Goal: Task Accomplishment & Management: Use online tool/utility

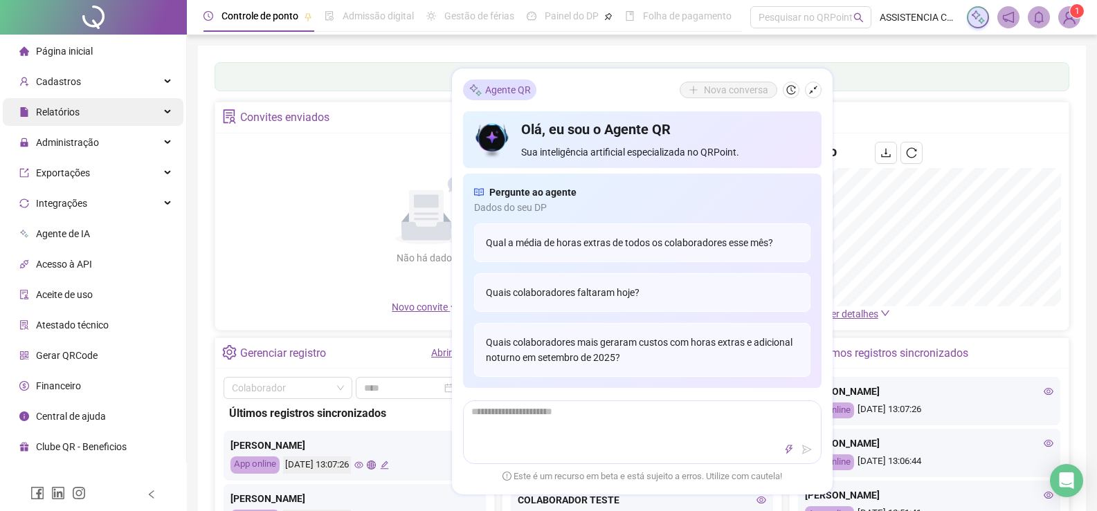
click at [102, 98] on div "Relatórios" at bounding box center [93, 112] width 181 height 28
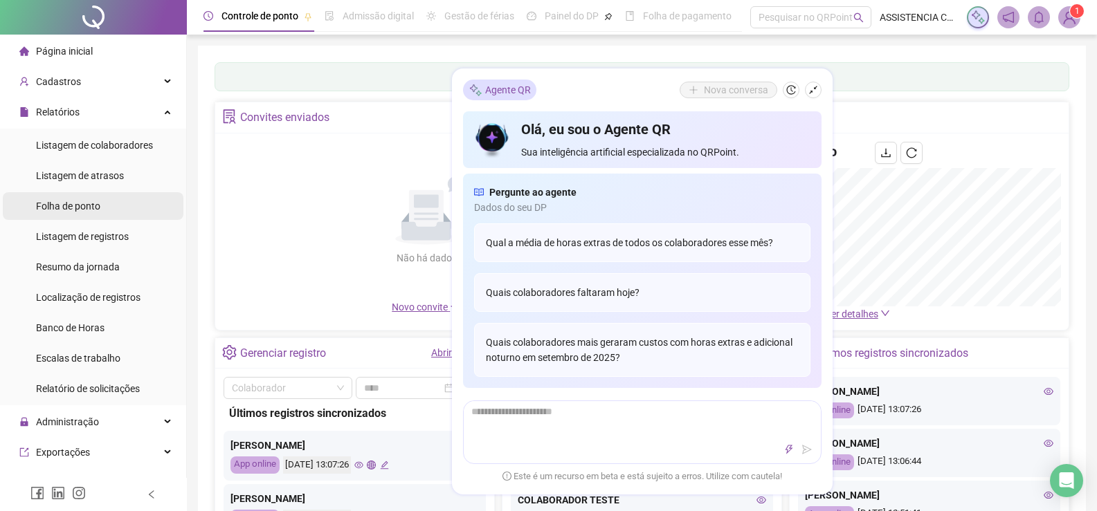
click at [69, 219] on div "Folha de ponto" at bounding box center [68, 206] width 64 height 28
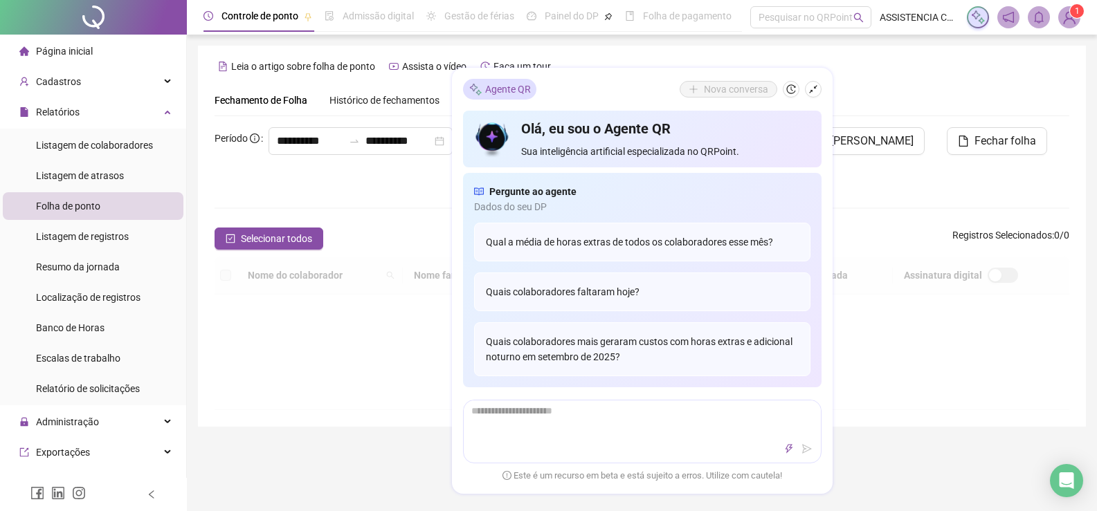
scroll to position [20, 0]
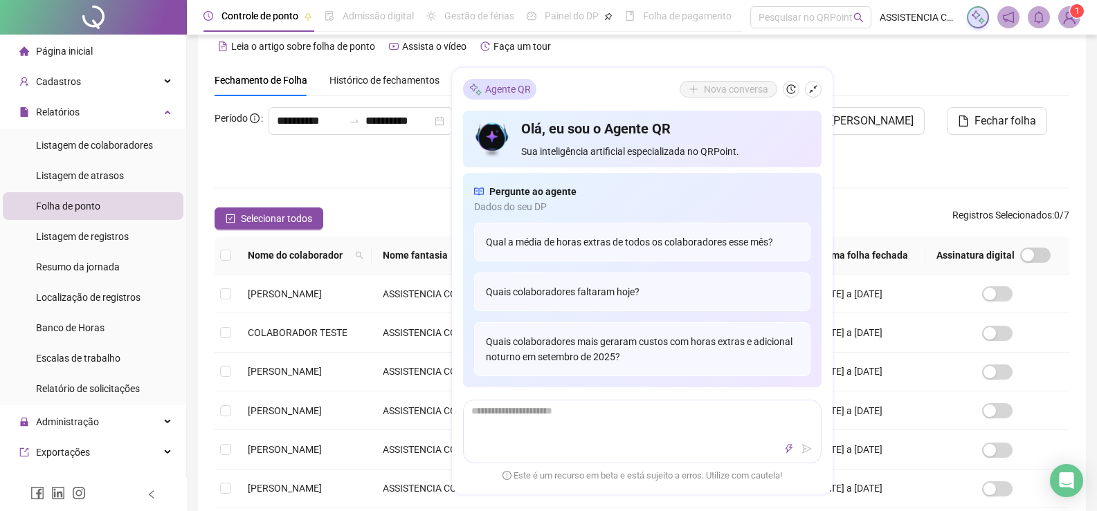
click at [348, 180] on div "Colaboradores" at bounding box center [642, 187] width 855 height 17
click at [907, 69] on div "Fechamento de Folha Histórico de fechamentos Assinaturas Configurações Regras a…" at bounding box center [642, 80] width 855 height 32
click at [258, 370] on span "[PERSON_NAME]" at bounding box center [285, 371] width 74 height 11
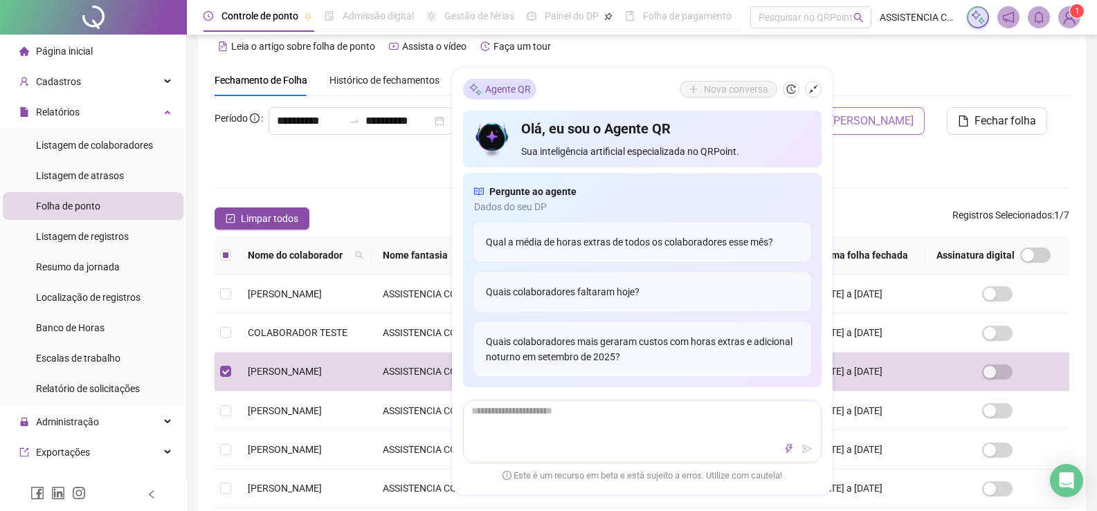
click at [868, 115] on span "[PERSON_NAME]" at bounding box center [871, 121] width 83 height 17
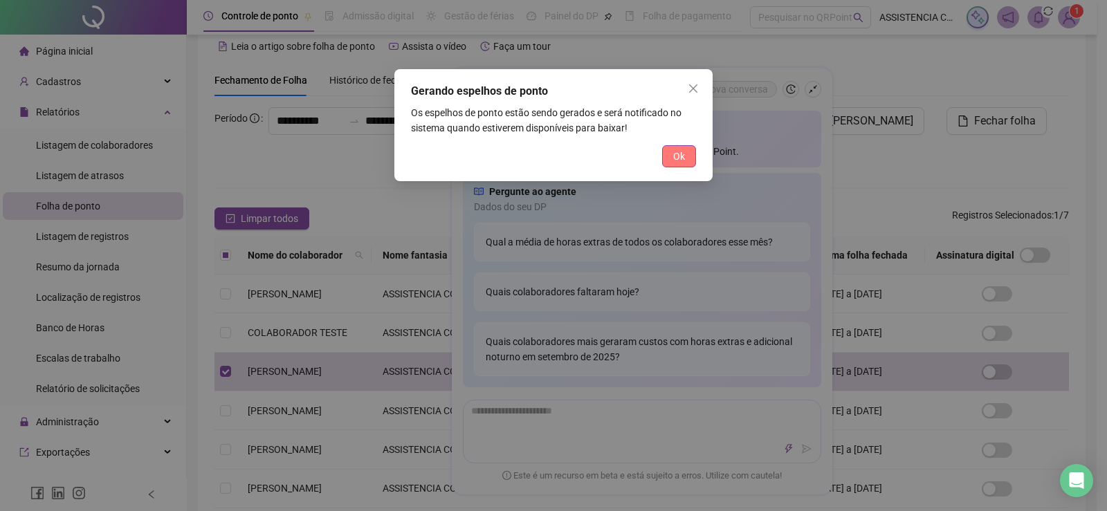
click at [689, 154] on button "Ok" at bounding box center [679, 156] width 34 height 22
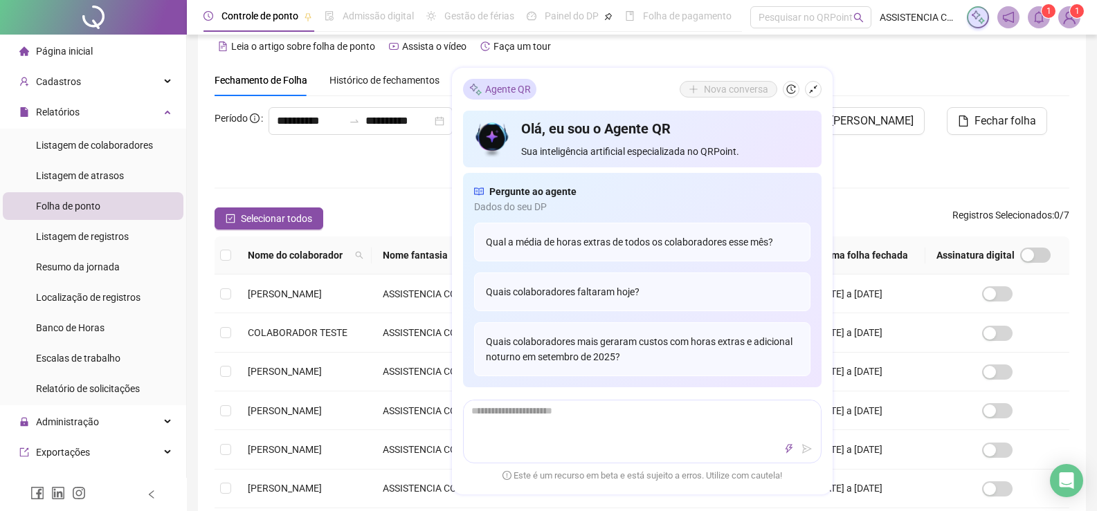
click at [1046, 28] on span at bounding box center [1039, 17] width 22 height 22
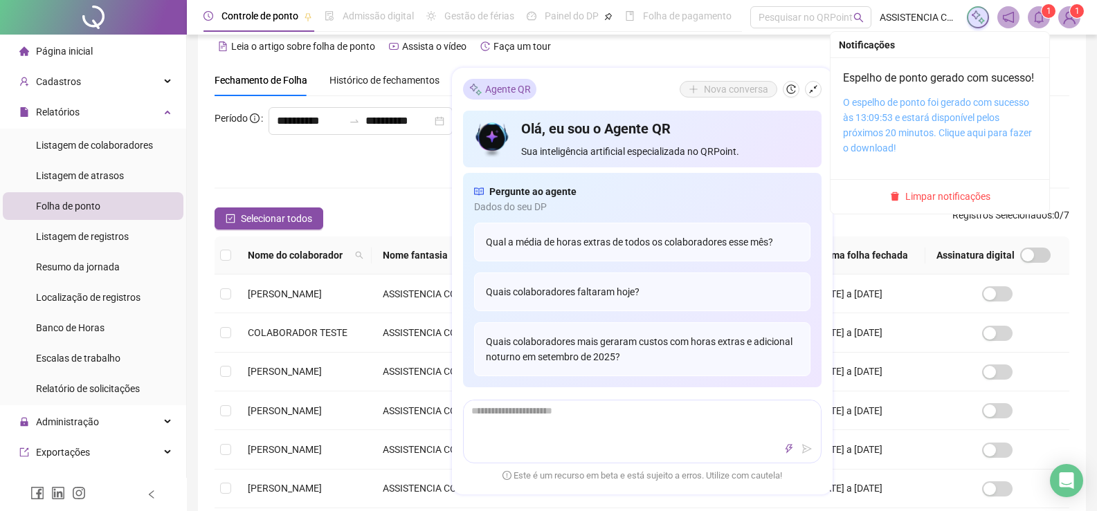
click at [907, 123] on link "O espelho de ponto foi gerado com sucesso às 13:09:53 e estará disponível pelos…" at bounding box center [937, 125] width 189 height 57
click at [907, 122] on link "O espelho de ponto foi gerado com sucesso às 13:09:53 e estará disponível pelos…" at bounding box center [937, 125] width 189 height 57
click at [1038, 13] on icon "bell" at bounding box center [1039, 17] width 10 height 12
click at [934, 135] on link "O espelho de ponto foi gerado com sucesso às 13:09:53 e estará disponível pelos…" at bounding box center [937, 125] width 189 height 57
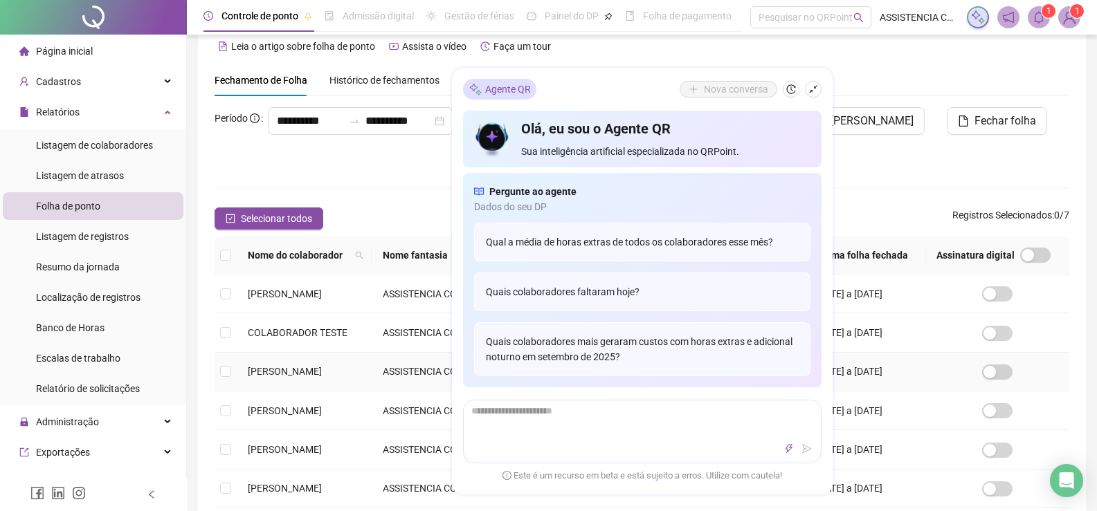
click at [289, 374] on span "[PERSON_NAME]" at bounding box center [285, 371] width 74 height 11
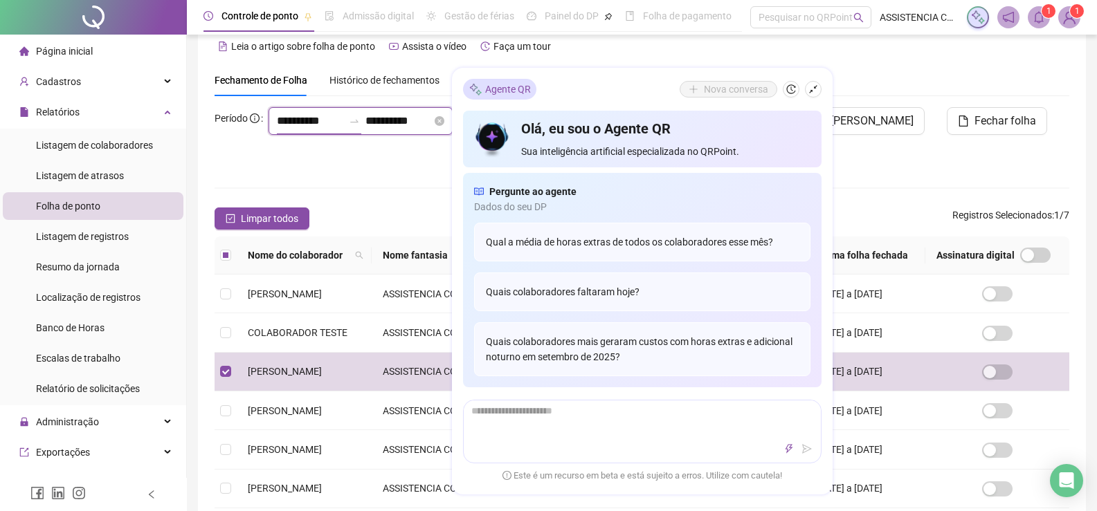
click at [277, 129] on input "**********" at bounding box center [310, 121] width 66 height 17
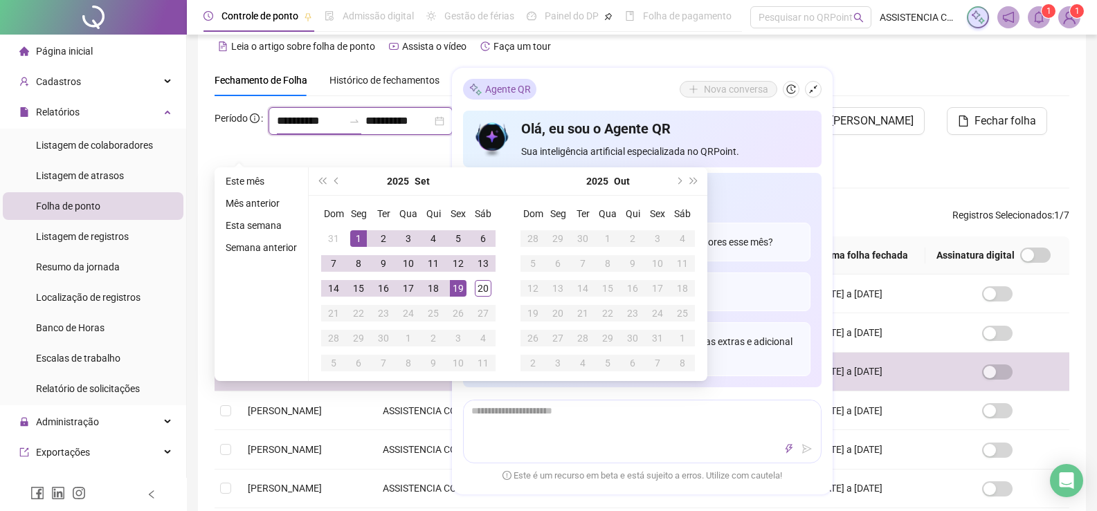
type input "**********"
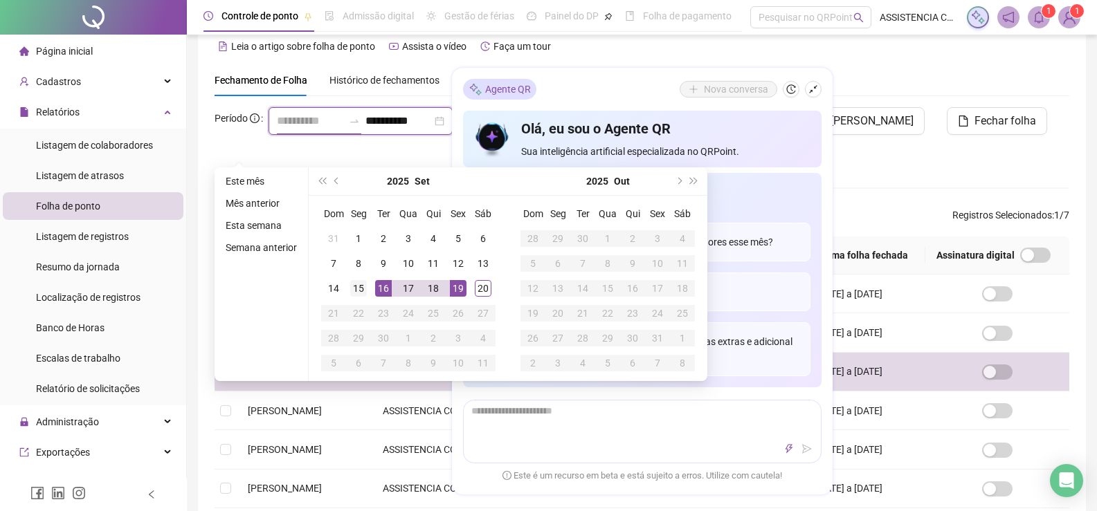
type input "**********"
click at [358, 288] on div "15" at bounding box center [358, 288] width 17 height 17
type input "**********"
click at [455, 289] on div "19" at bounding box center [458, 288] width 17 height 17
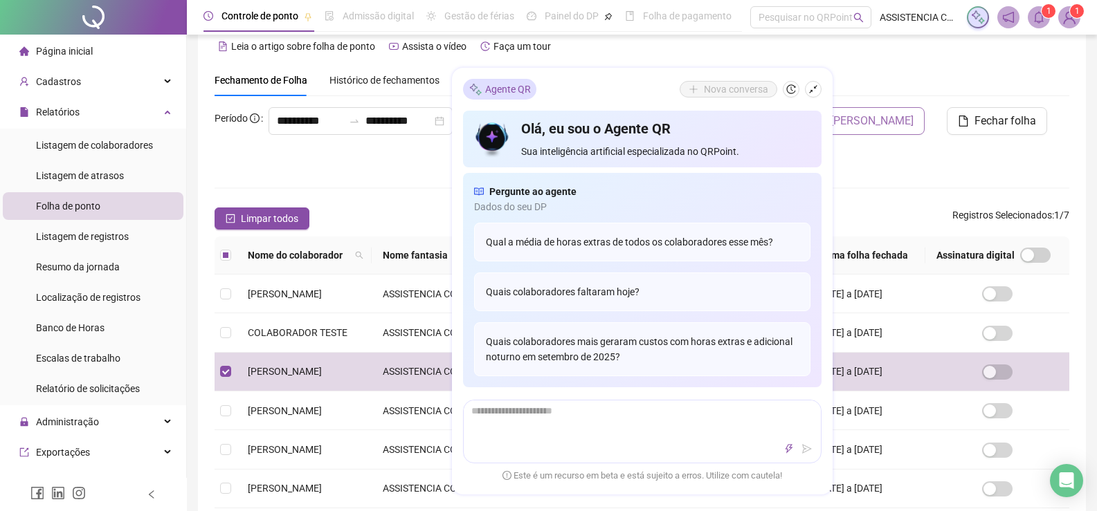
click at [876, 120] on span "[PERSON_NAME]" at bounding box center [871, 121] width 83 height 17
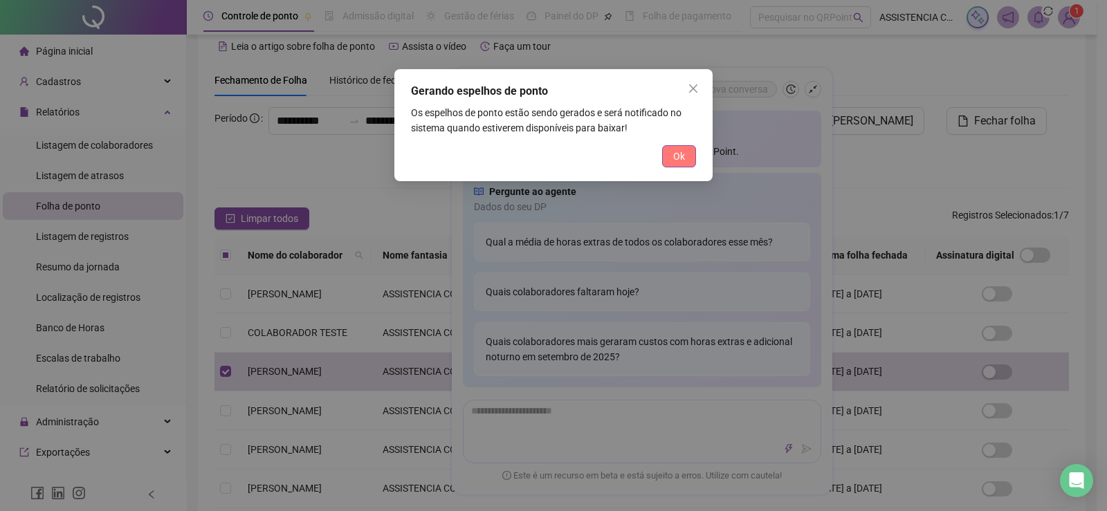
click at [665, 152] on button "Ok" at bounding box center [679, 156] width 34 height 22
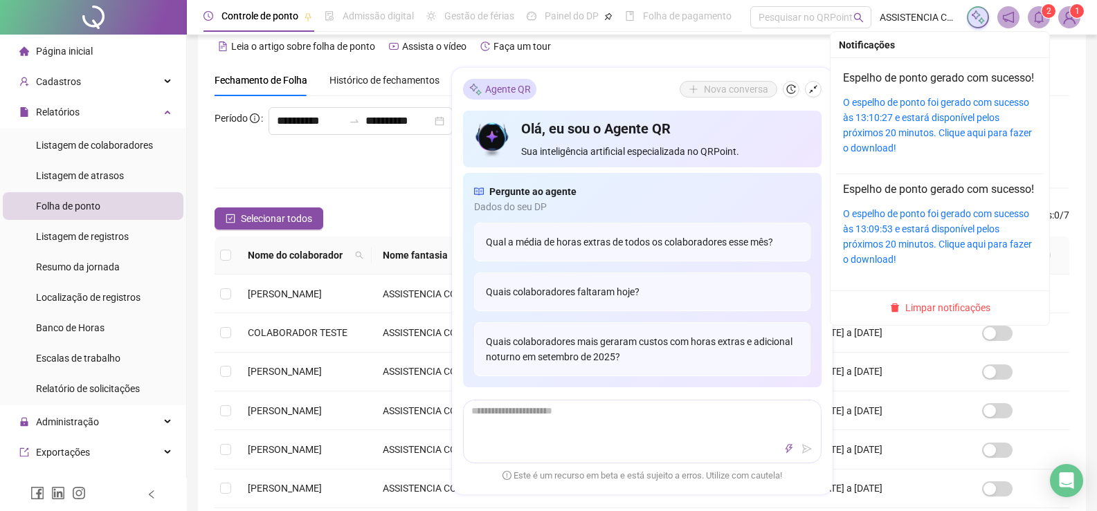
click at [1044, 16] on sup "2" at bounding box center [1049, 11] width 14 height 14
click at [963, 116] on link "O espelho de ponto foi gerado com sucesso às 13:10:27 e estará disponível pelos…" at bounding box center [937, 125] width 189 height 57
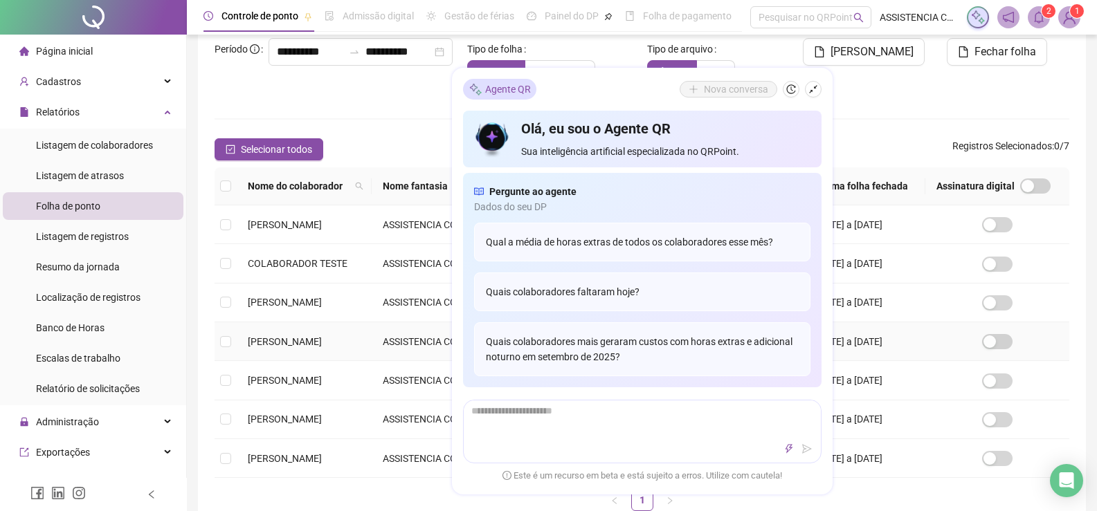
click at [293, 325] on td "[PERSON_NAME]" at bounding box center [304, 341] width 135 height 39
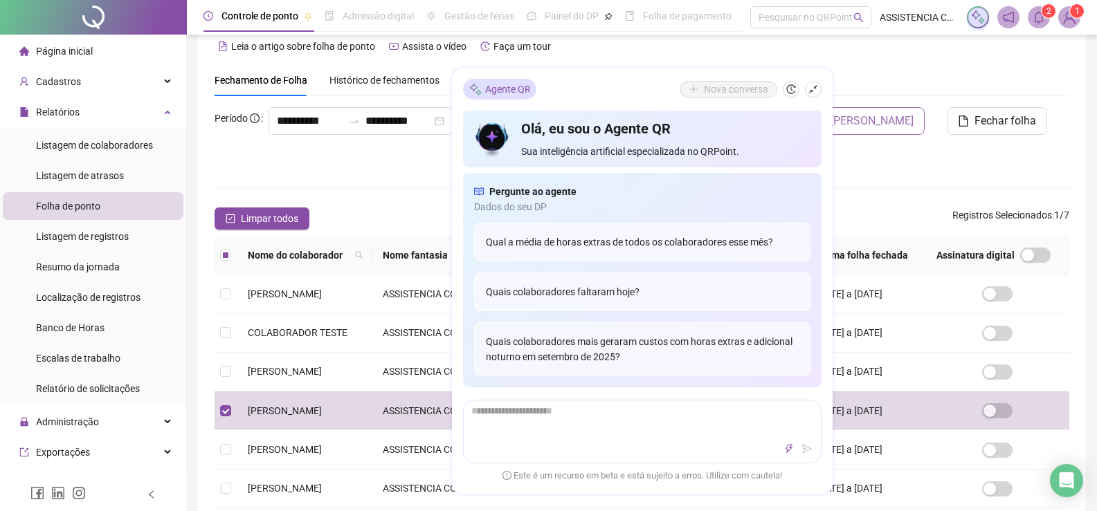
click at [866, 122] on span "[PERSON_NAME]" at bounding box center [871, 121] width 83 height 17
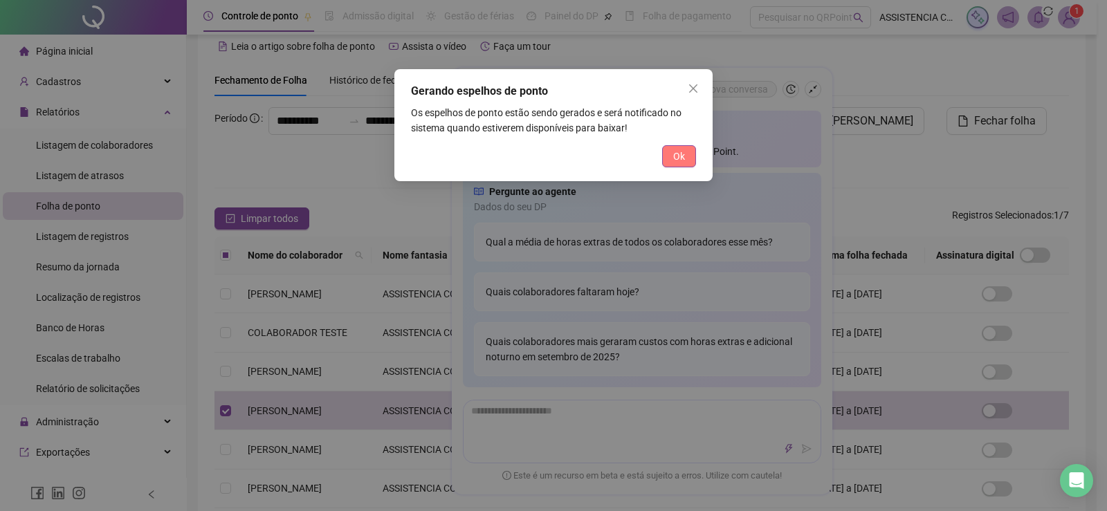
click at [679, 151] on span "Ok" at bounding box center [679, 156] width 12 height 15
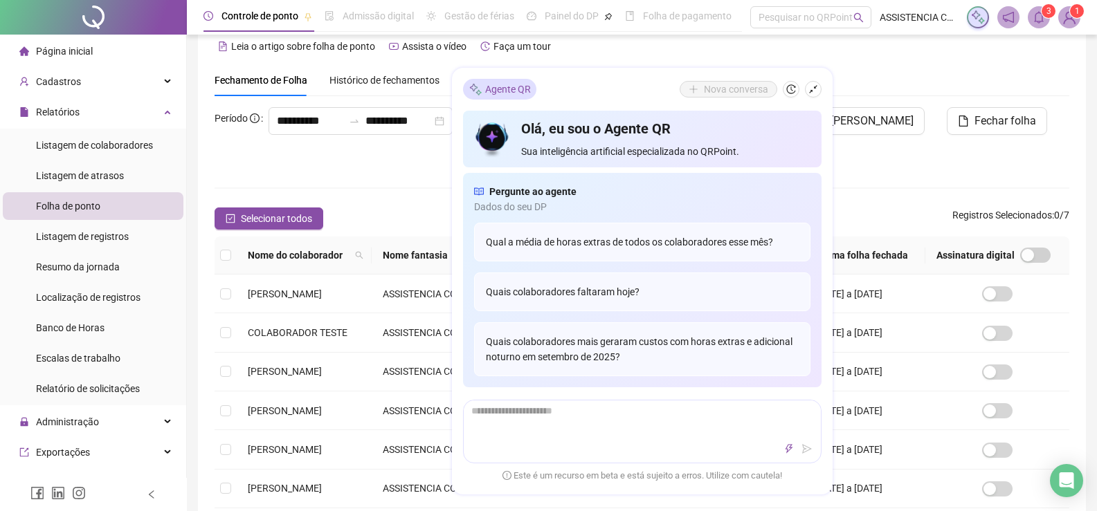
click at [1032, 21] on span at bounding box center [1039, 17] width 22 height 22
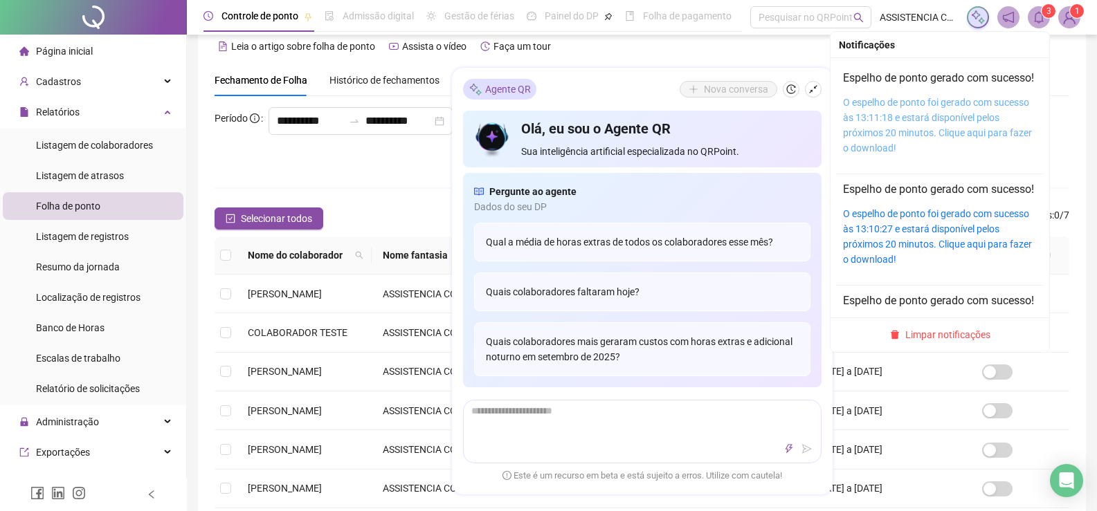
click at [911, 121] on link "O espelho de ponto foi gerado com sucesso às 13:11:18 e estará disponível pelos…" at bounding box center [937, 125] width 189 height 57
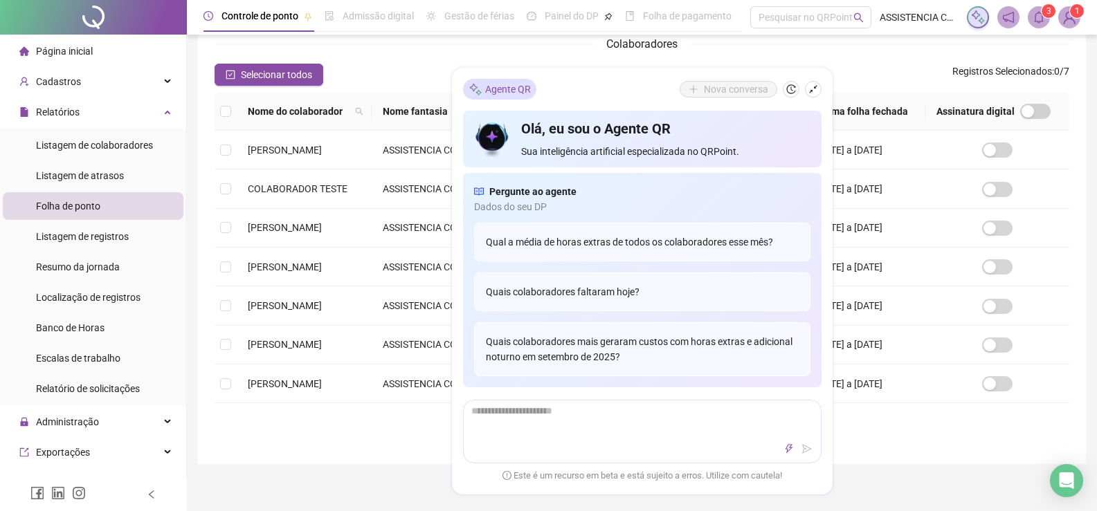
scroll to position [228, 0]
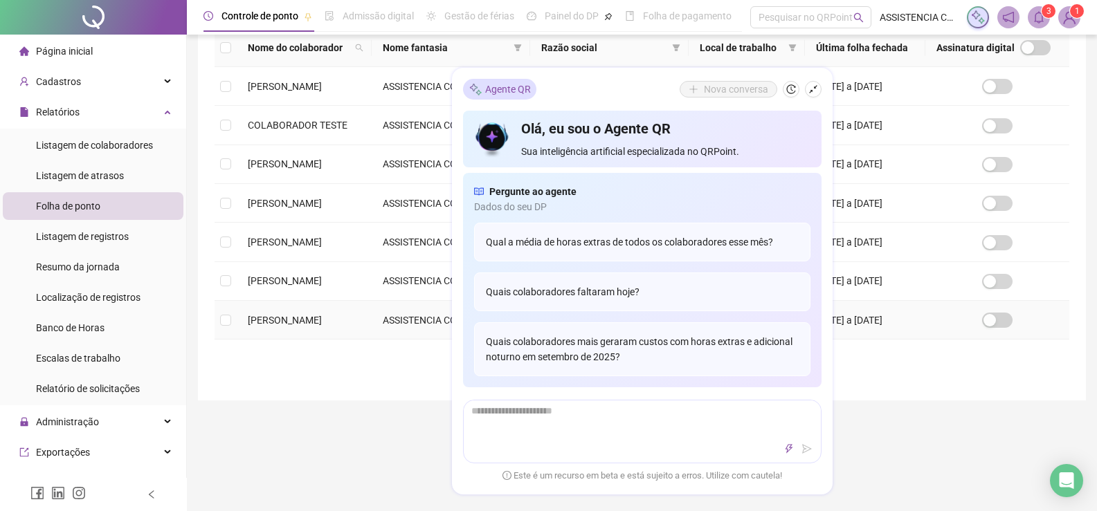
click at [301, 319] on span "[PERSON_NAME]" at bounding box center [285, 320] width 74 height 11
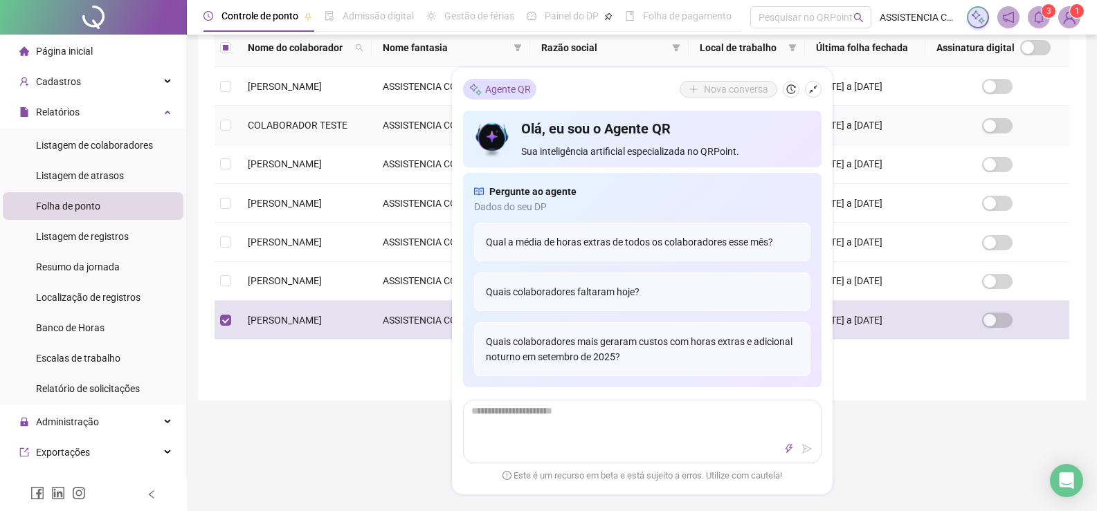
scroll to position [20, 0]
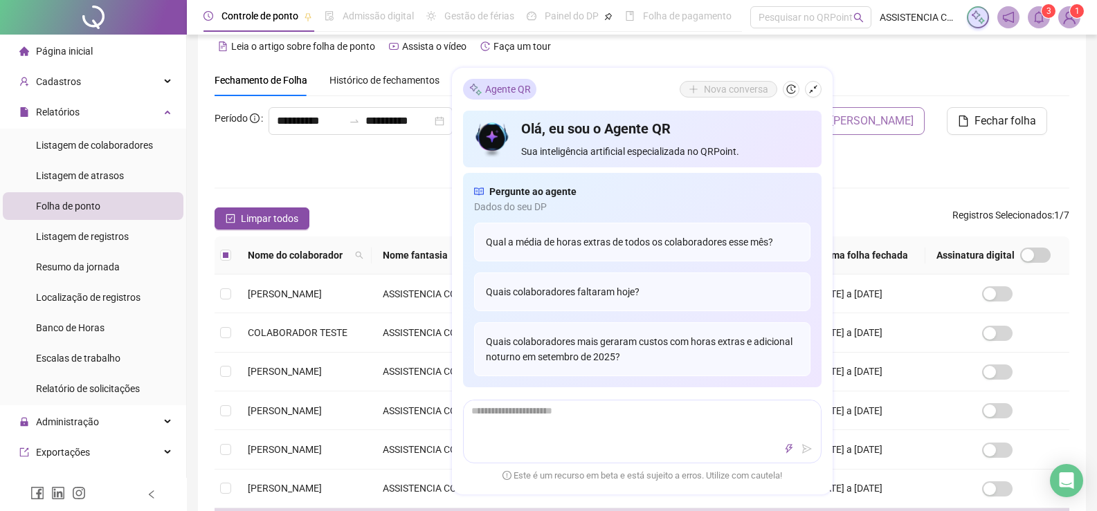
click at [888, 120] on span "[PERSON_NAME]" at bounding box center [871, 121] width 83 height 17
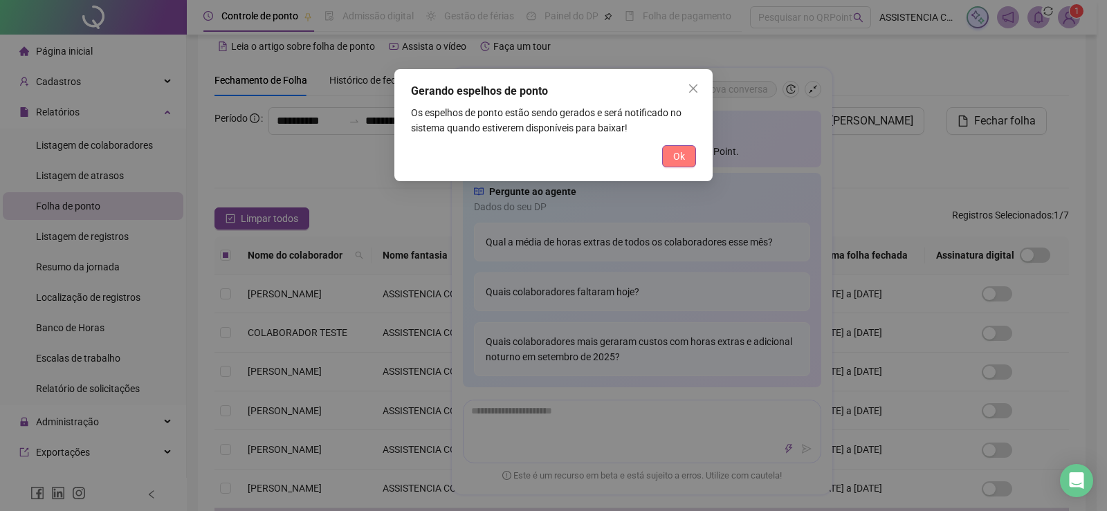
click at [674, 159] on span "Ok" at bounding box center [679, 156] width 12 height 15
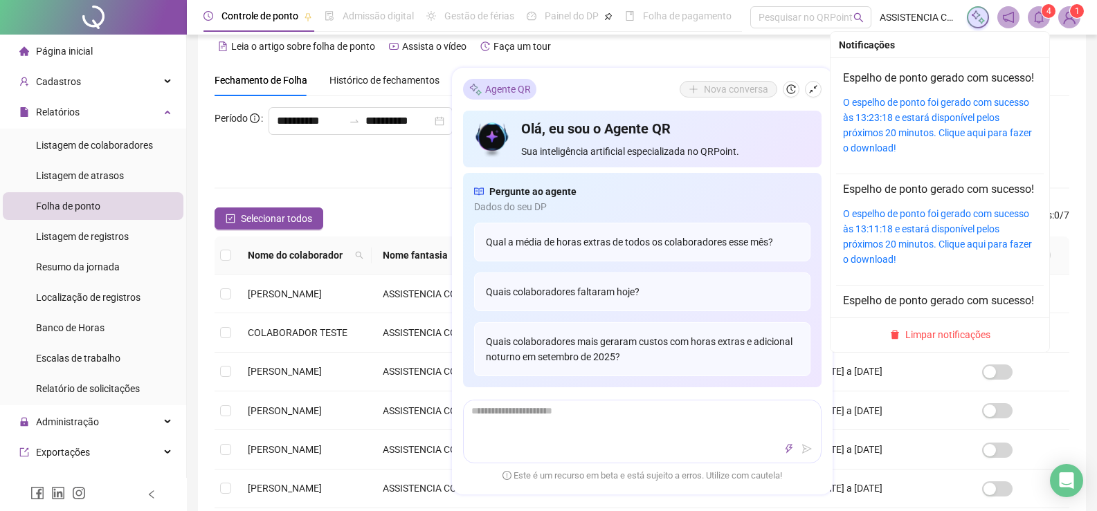
click at [957, 87] on h4 "Espelho de ponto gerado com sucesso!" at bounding box center [940, 78] width 194 height 17
click at [955, 125] on div "O espelho de ponto foi gerado com sucesso às 13:23:18 e estará disponível pelos…" at bounding box center [940, 125] width 194 height 61
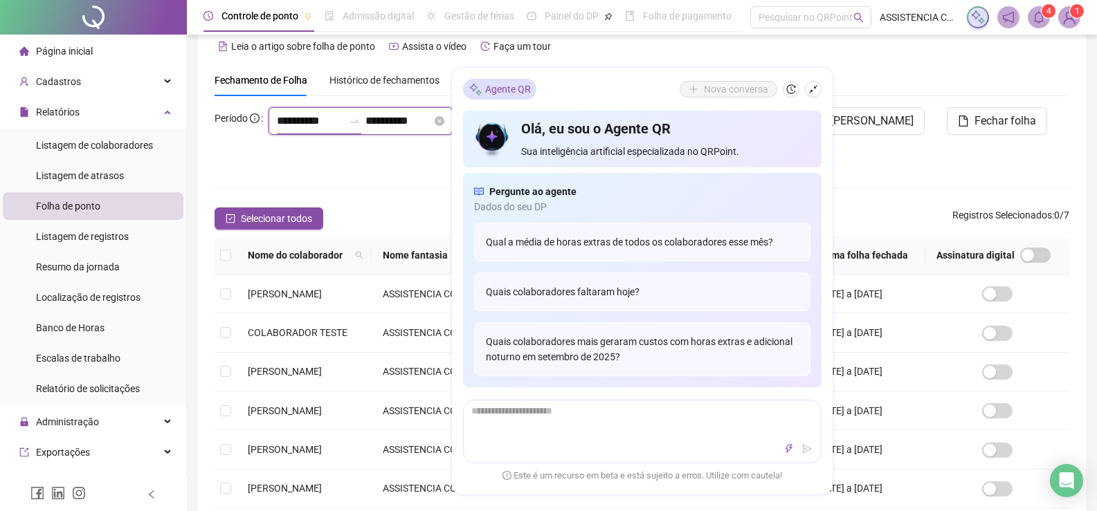
click at [277, 129] on input "**********" at bounding box center [310, 121] width 66 height 17
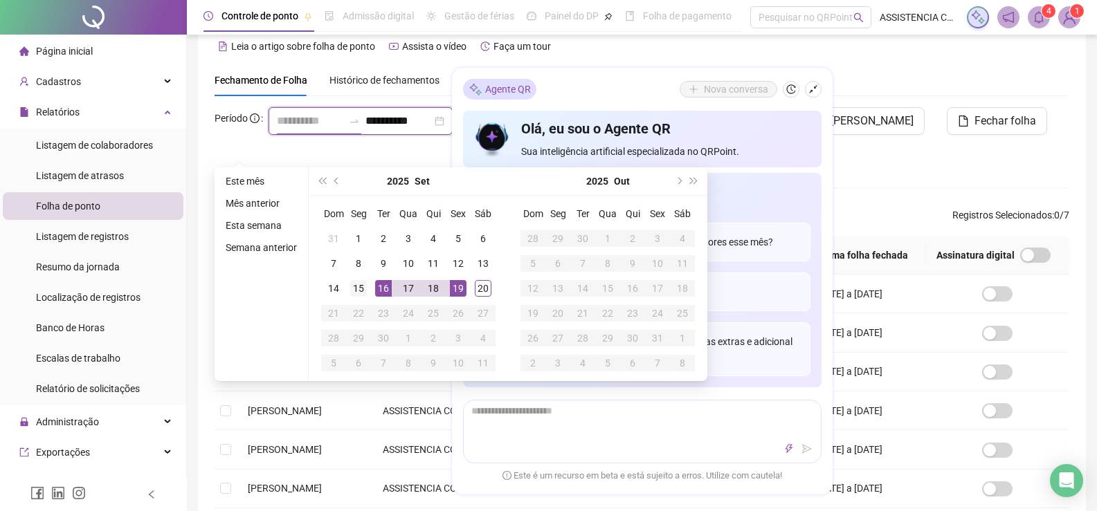
type input "**********"
click at [354, 285] on div "15" at bounding box center [358, 288] width 17 height 17
type input "**********"
click at [462, 284] on div "19" at bounding box center [458, 288] width 17 height 17
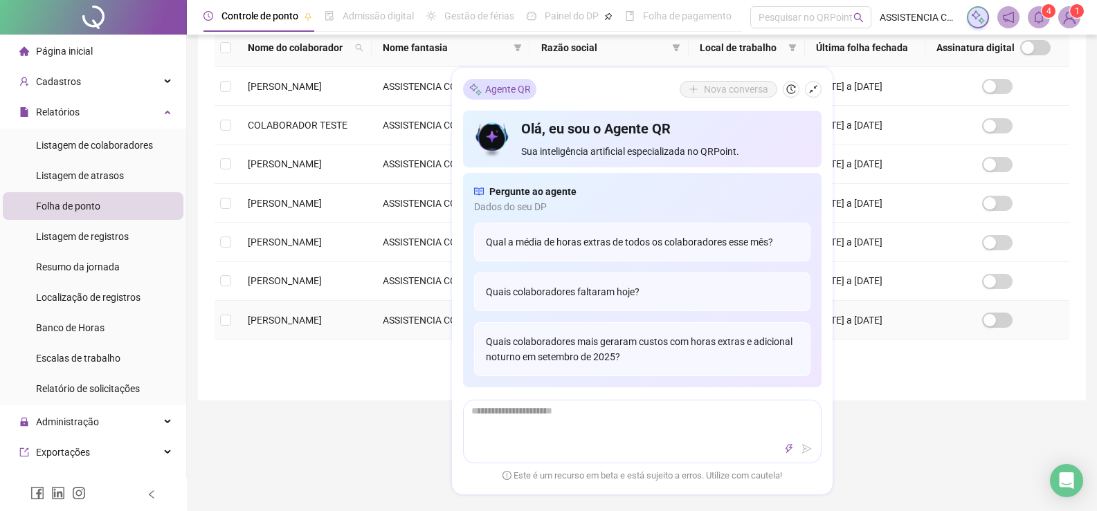
click at [267, 326] on span "[PERSON_NAME]" at bounding box center [285, 320] width 74 height 11
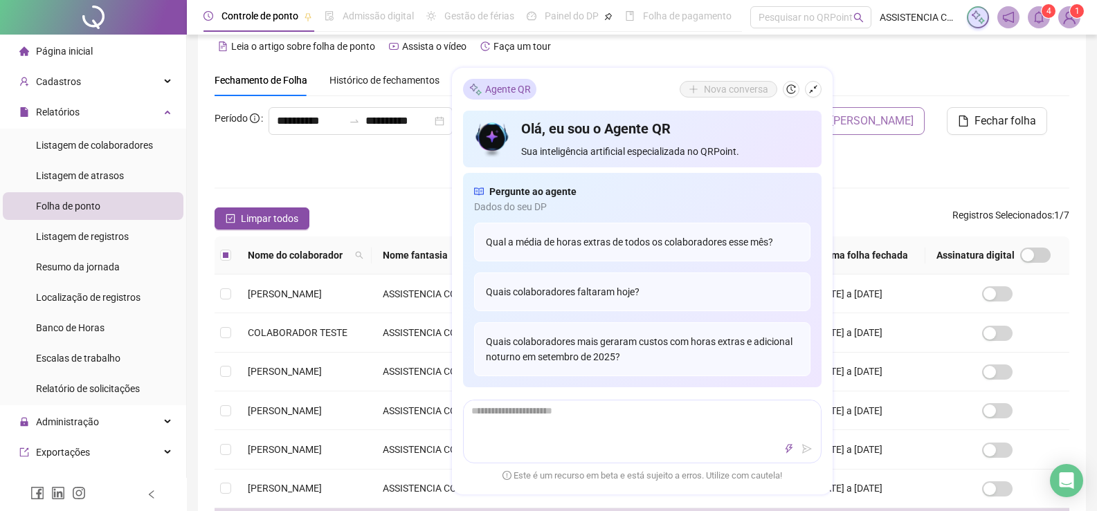
click at [913, 117] on span "[PERSON_NAME]" at bounding box center [871, 121] width 83 height 17
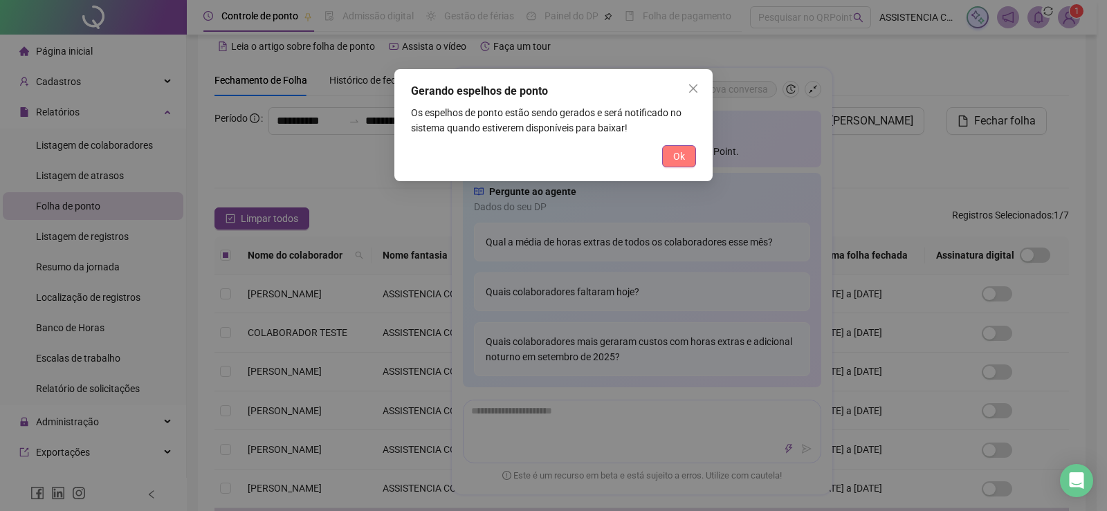
click at [687, 156] on button "Ok" at bounding box center [679, 156] width 34 height 22
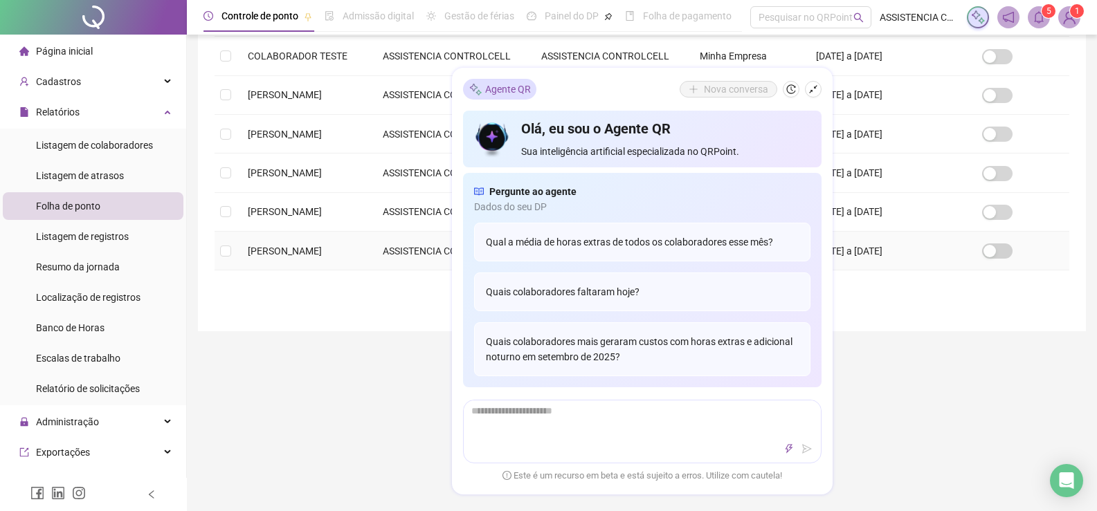
click at [306, 238] on td "[PERSON_NAME]" at bounding box center [304, 251] width 135 height 39
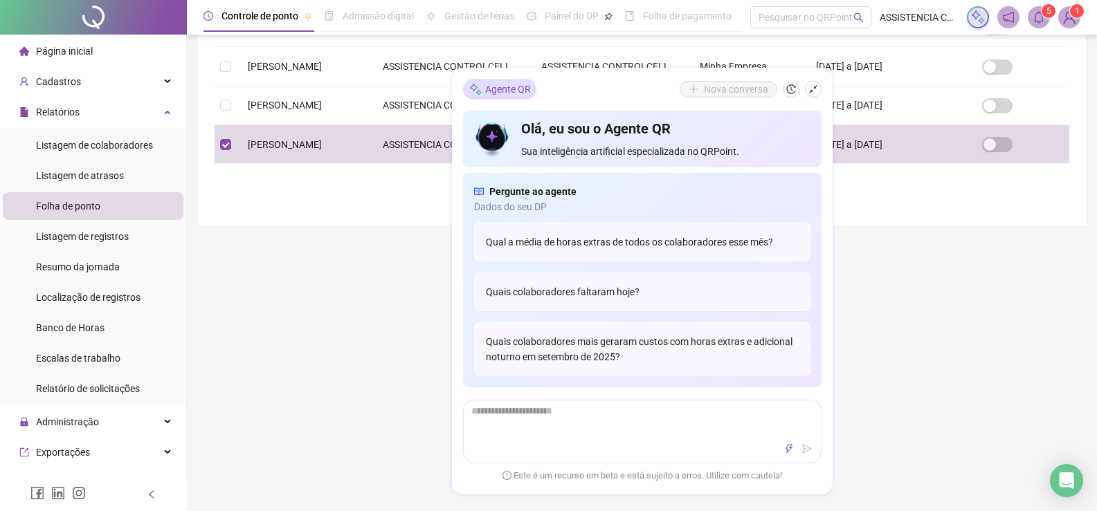
scroll to position [435, 0]
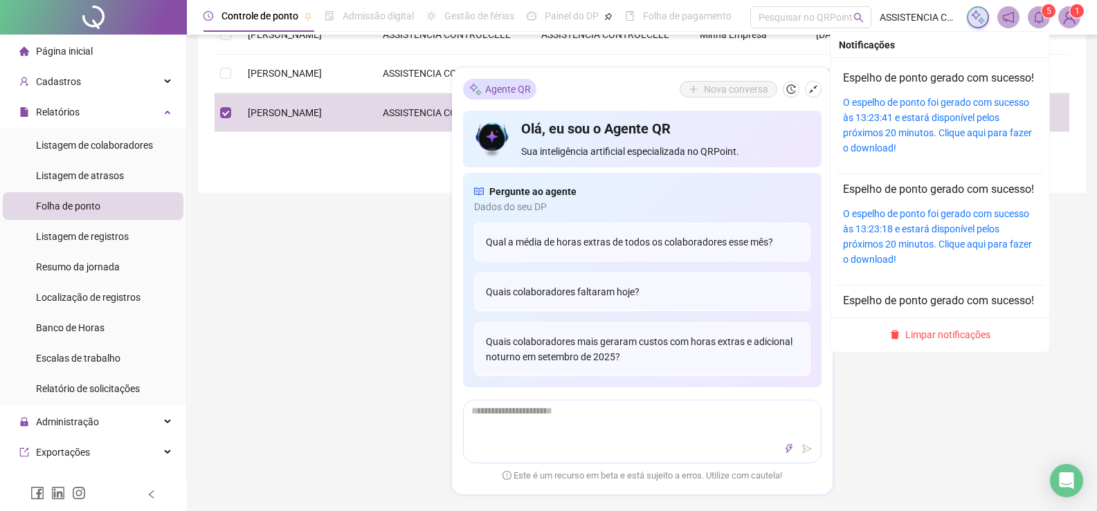
click at [1039, 19] on icon "bell" at bounding box center [1039, 17] width 12 height 12
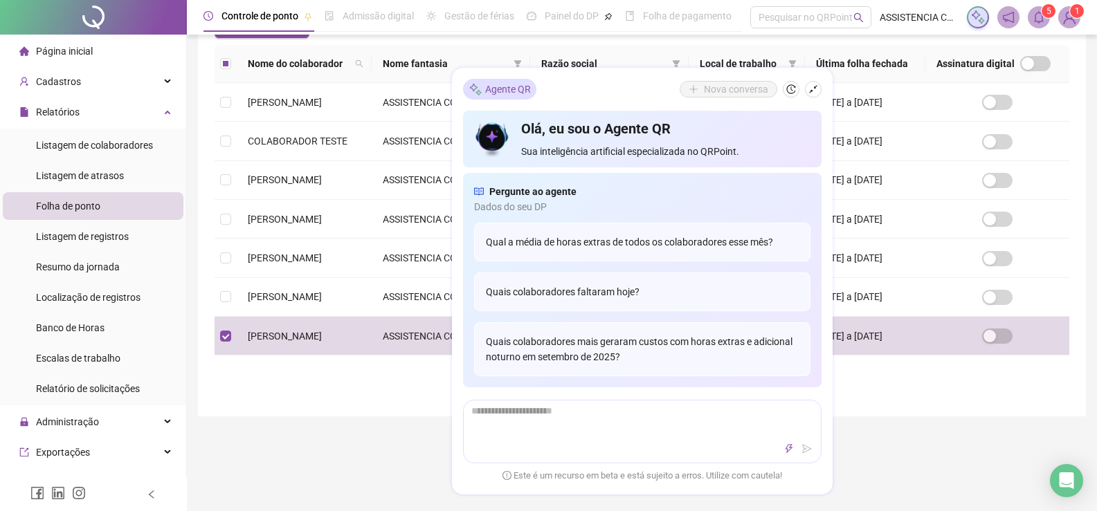
scroll to position [228, 0]
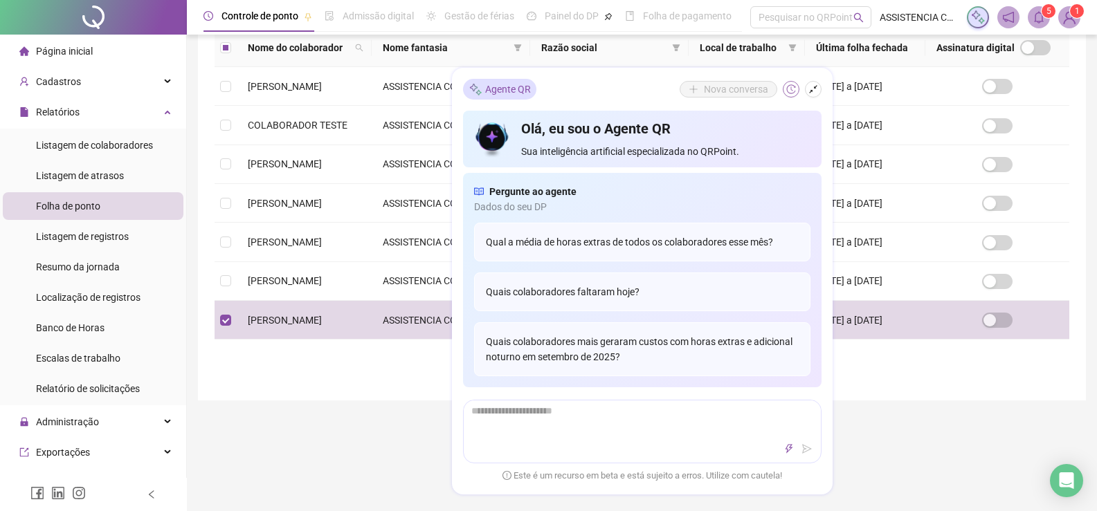
click at [792, 85] on icon "history" at bounding box center [791, 90] width 10 height 10
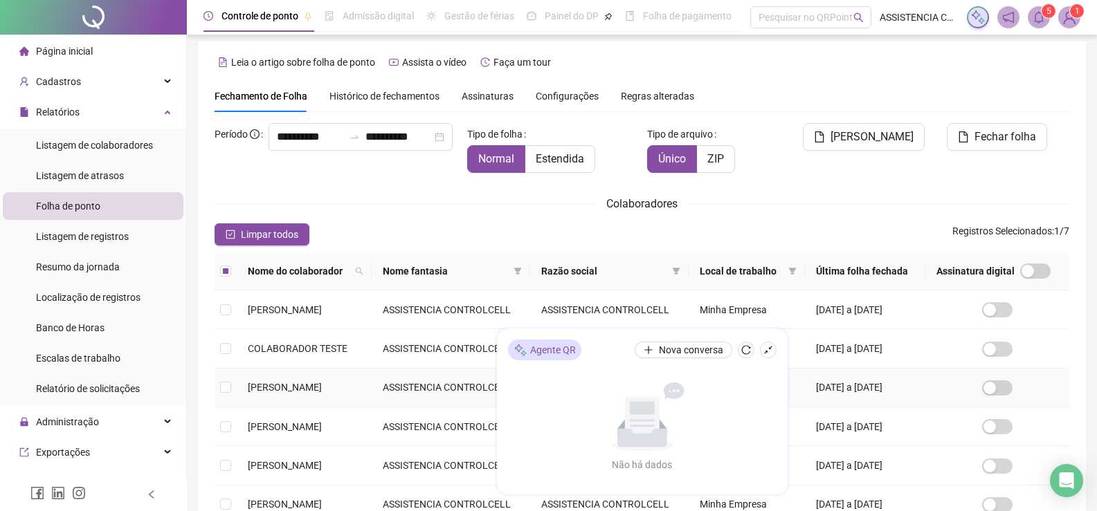
scroll to position [0, 0]
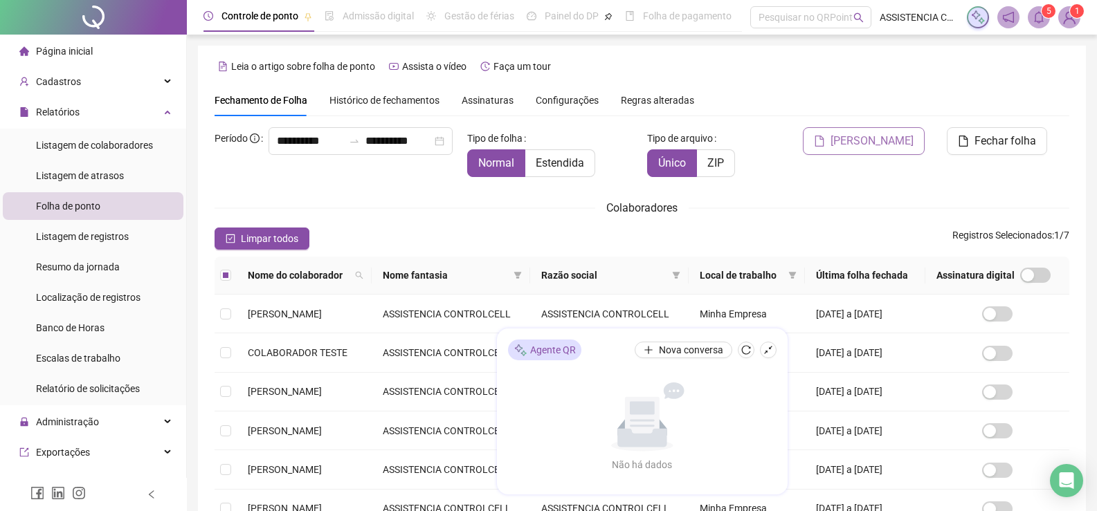
click at [865, 136] on span "[PERSON_NAME]" at bounding box center [871, 141] width 83 height 17
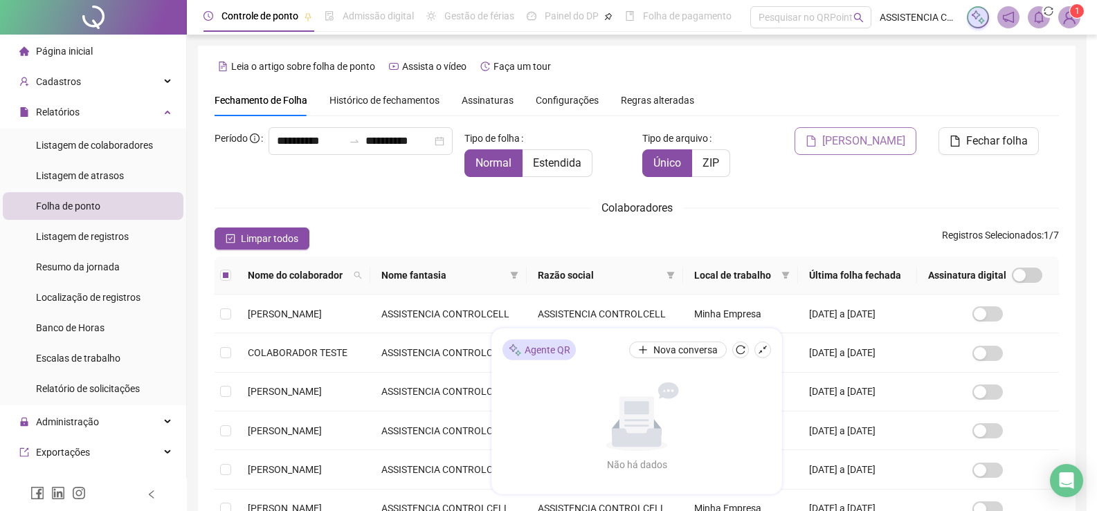
scroll to position [20, 0]
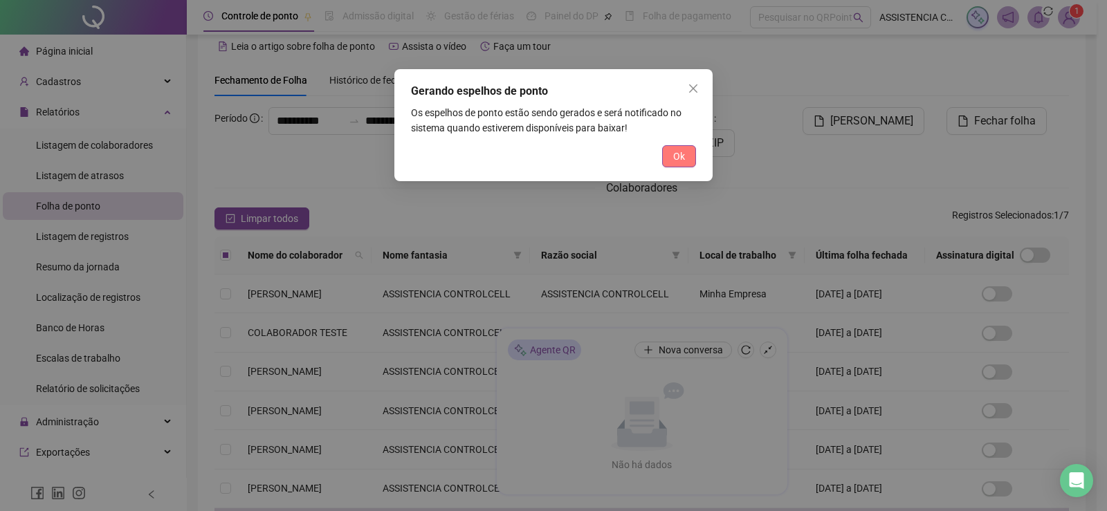
click at [677, 153] on span "Ok" at bounding box center [679, 156] width 12 height 15
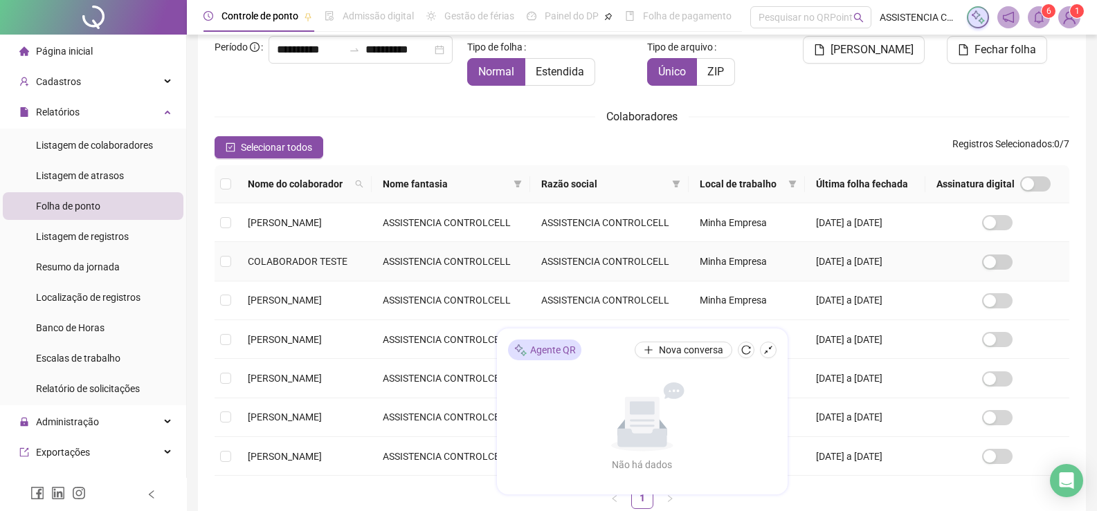
scroll to position [158, 0]
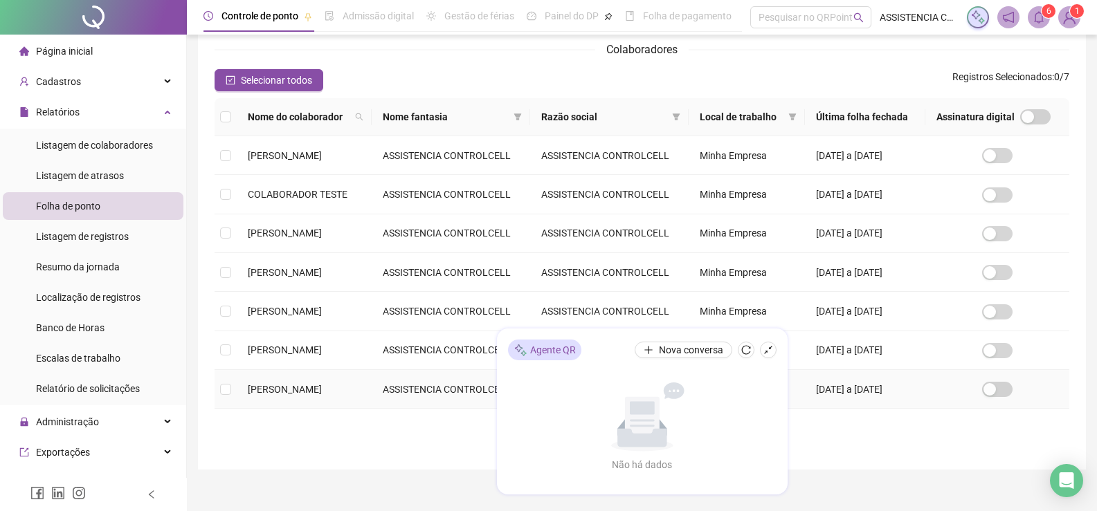
click at [301, 384] on span "[PERSON_NAME]" at bounding box center [285, 389] width 74 height 11
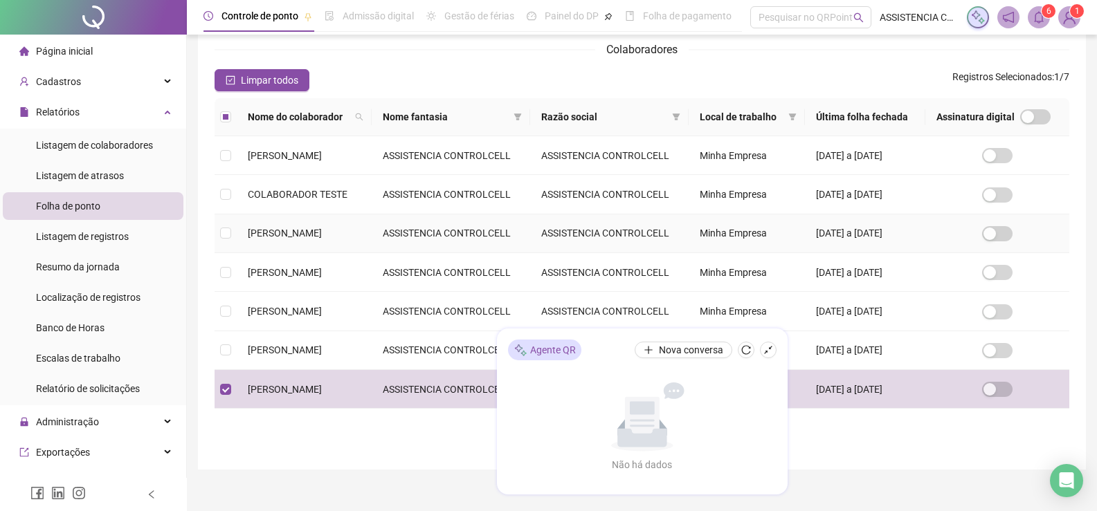
scroll to position [20, 0]
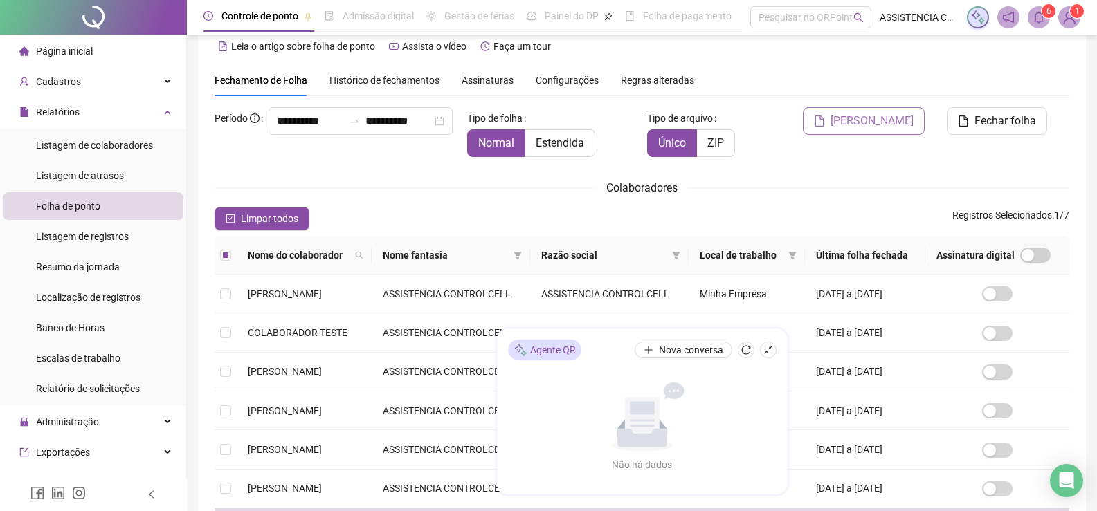
click at [910, 113] on span "[PERSON_NAME]" at bounding box center [871, 121] width 83 height 17
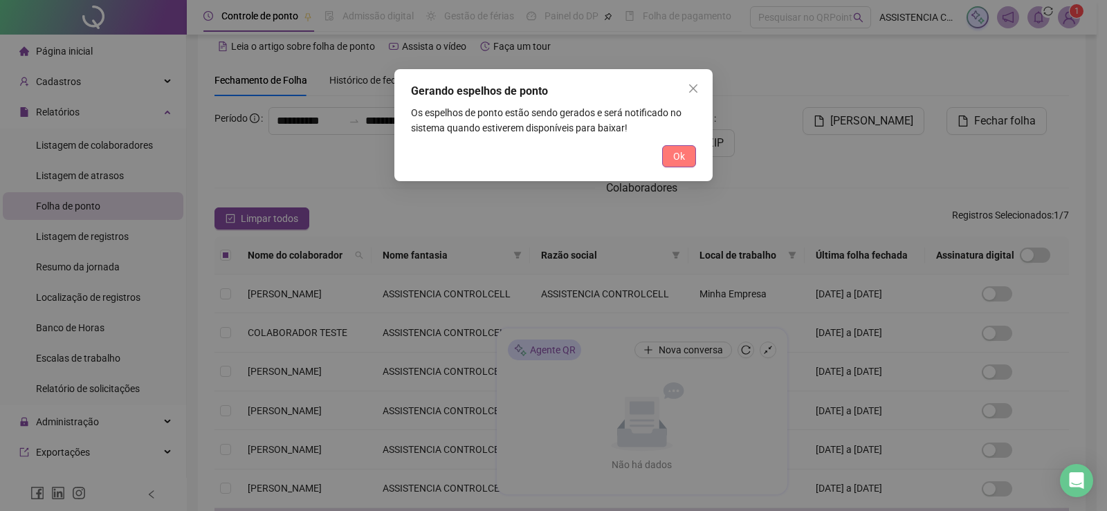
click at [677, 158] on span "Ok" at bounding box center [679, 156] width 12 height 15
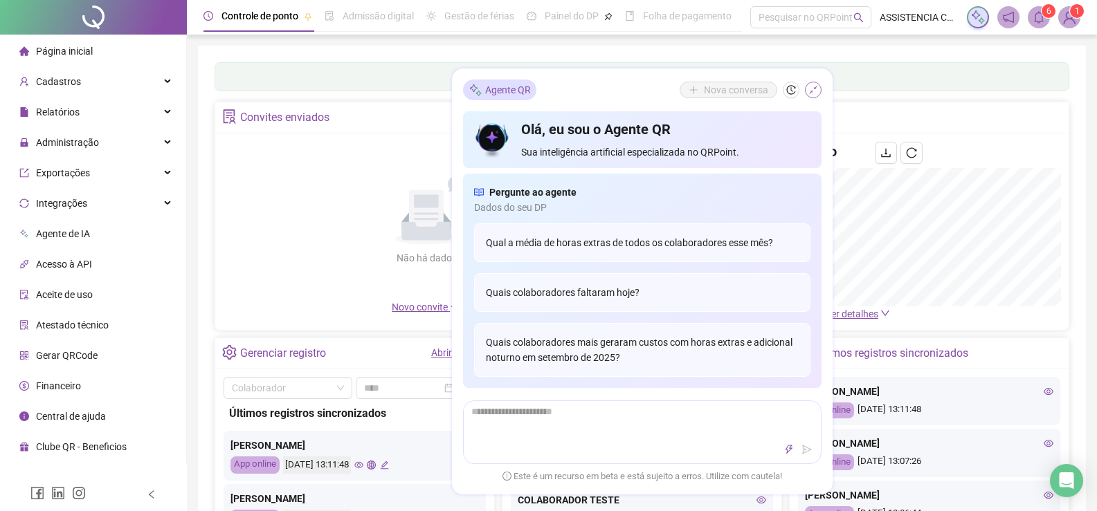
click at [810, 89] on icon "shrink" at bounding box center [813, 90] width 10 height 10
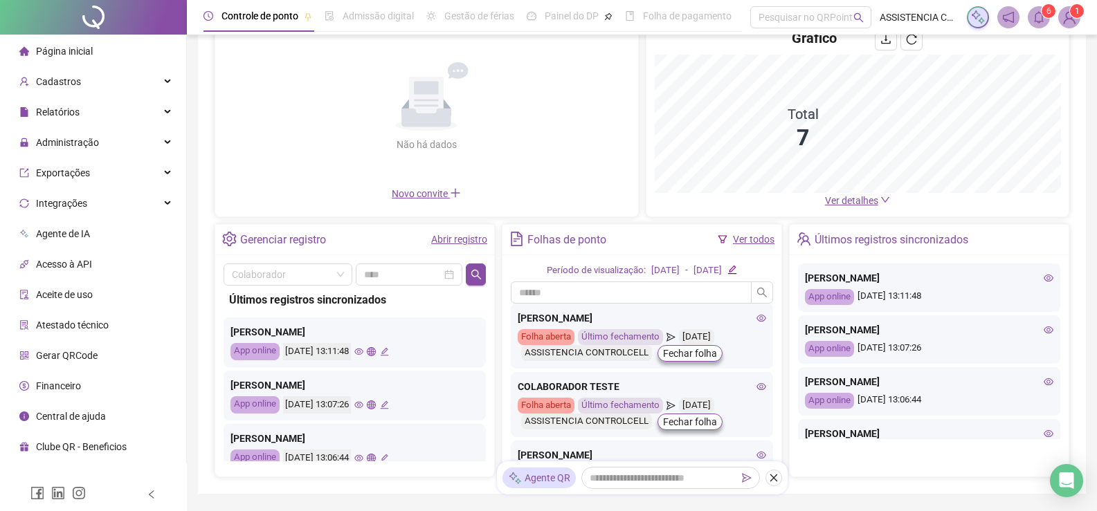
scroll to position [138, 0]
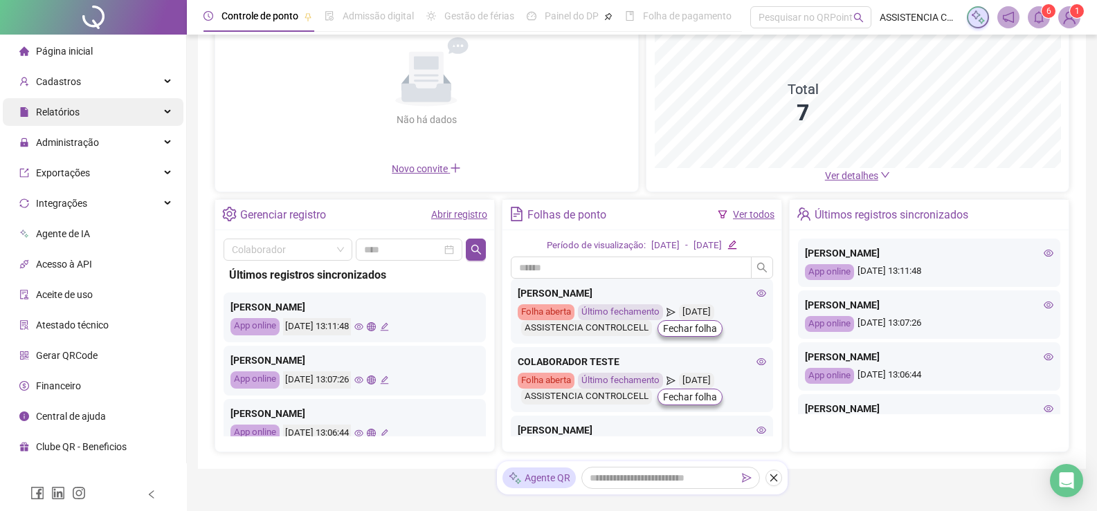
click at [88, 107] on div "Relatórios" at bounding box center [93, 112] width 181 height 28
click at [78, 100] on span "Relatórios" at bounding box center [49, 112] width 60 height 28
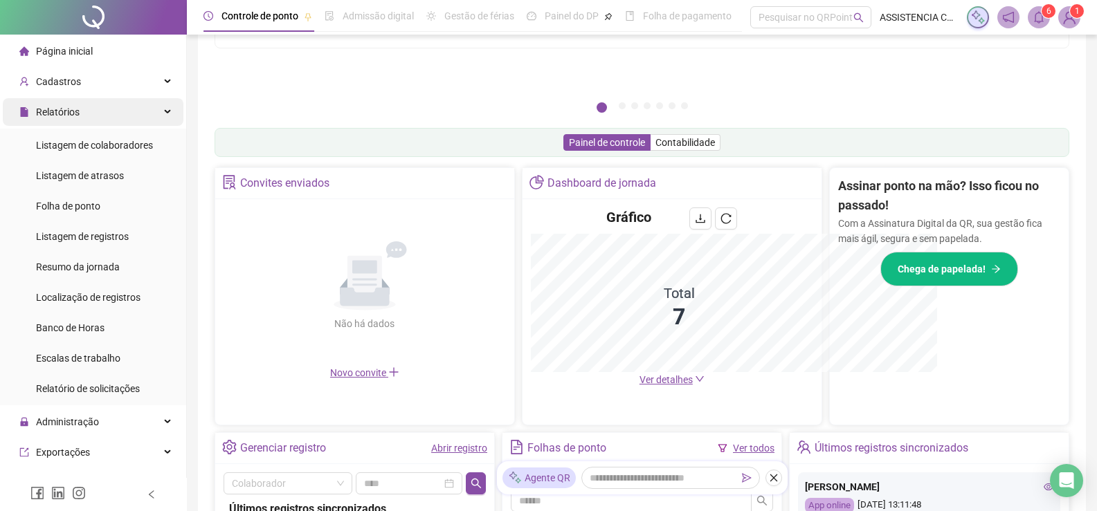
scroll to position [343, 0]
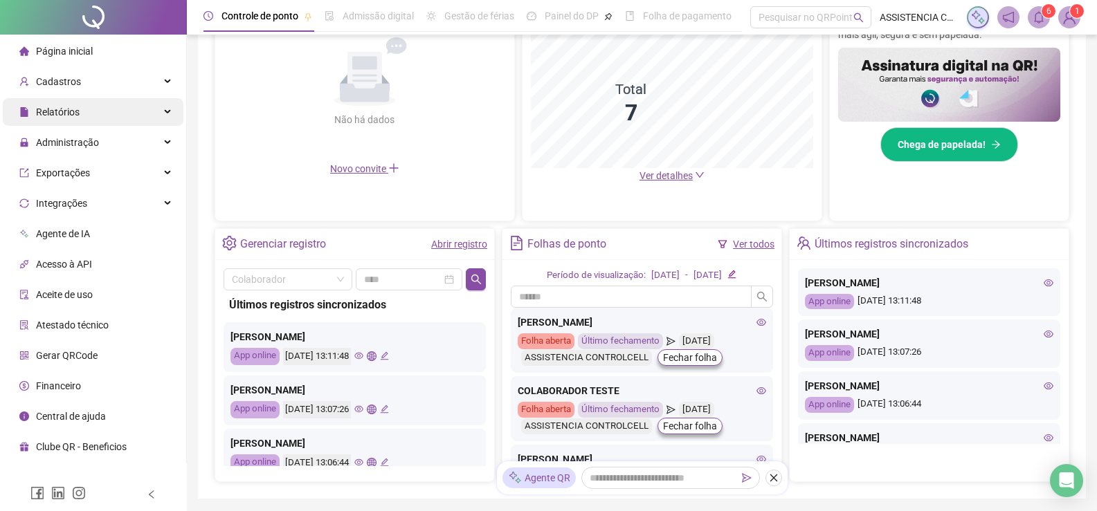
click at [71, 99] on span "Relatórios" at bounding box center [49, 112] width 60 height 28
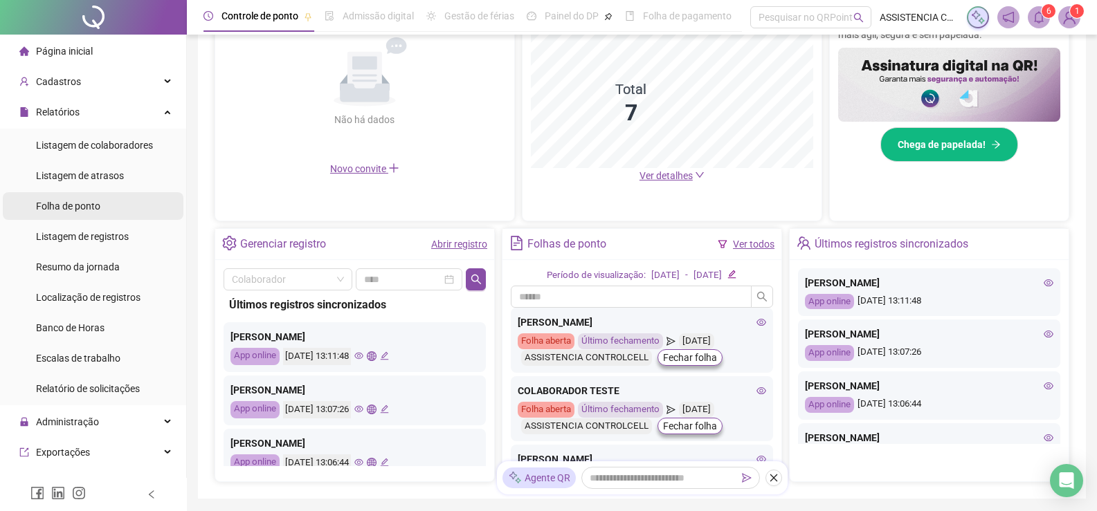
click at [78, 207] on span "Folha de ponto" at bounding box center [68, 206] width 64 height 11
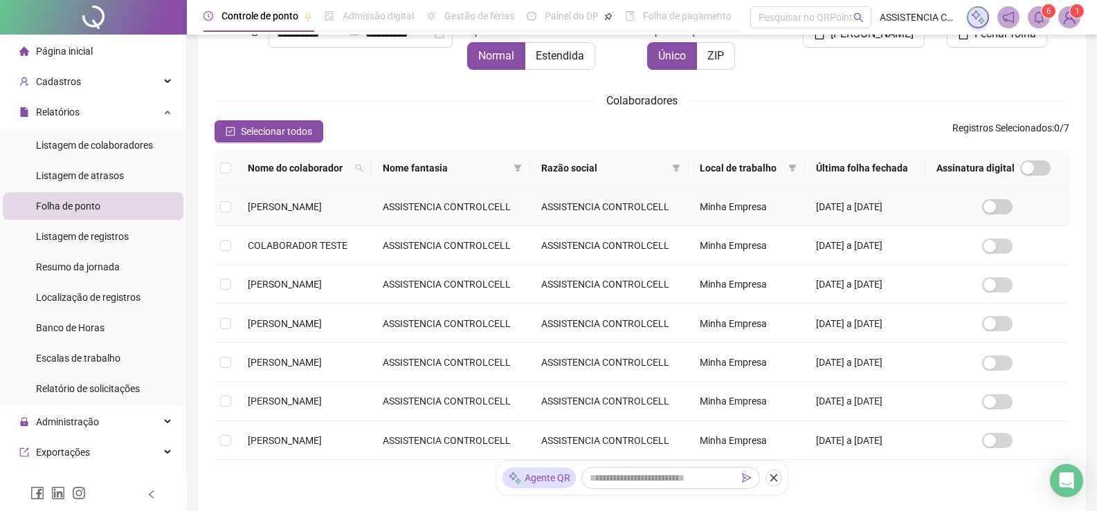
scroll to position [211, 0]
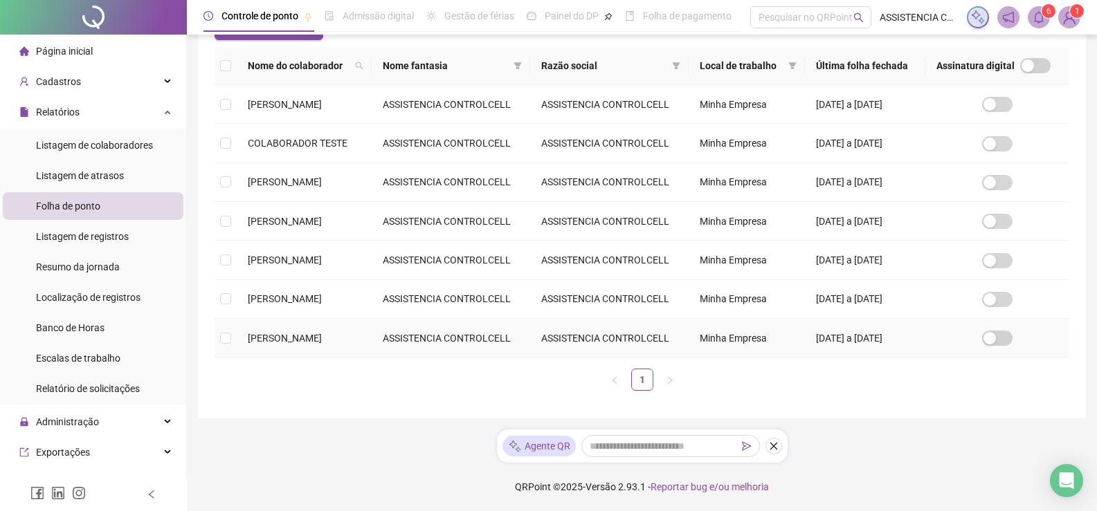
click at [322, 336] on span "[PERSON_NAME]" at bounding box center [285, 338] width 74 height 11
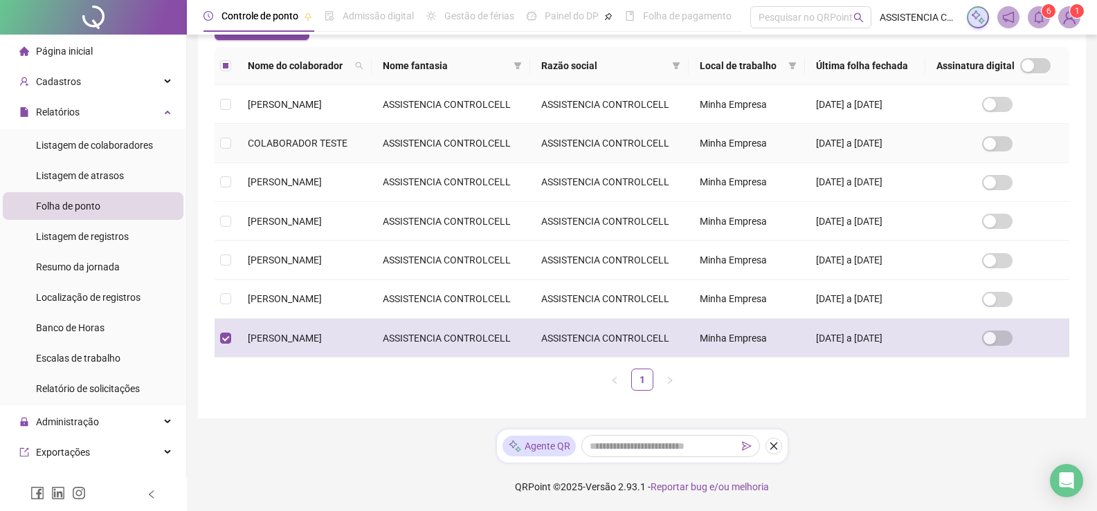
scroll to position [20, 0]
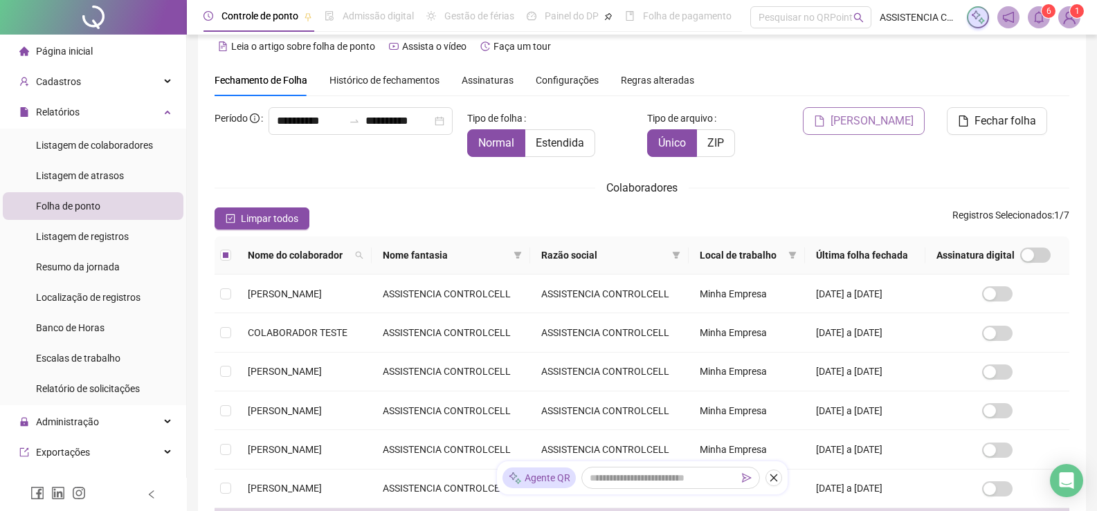
click at [861, 116] on span "[PERSON_NAME]" at bounding box center [871, 121] width 83 height 17
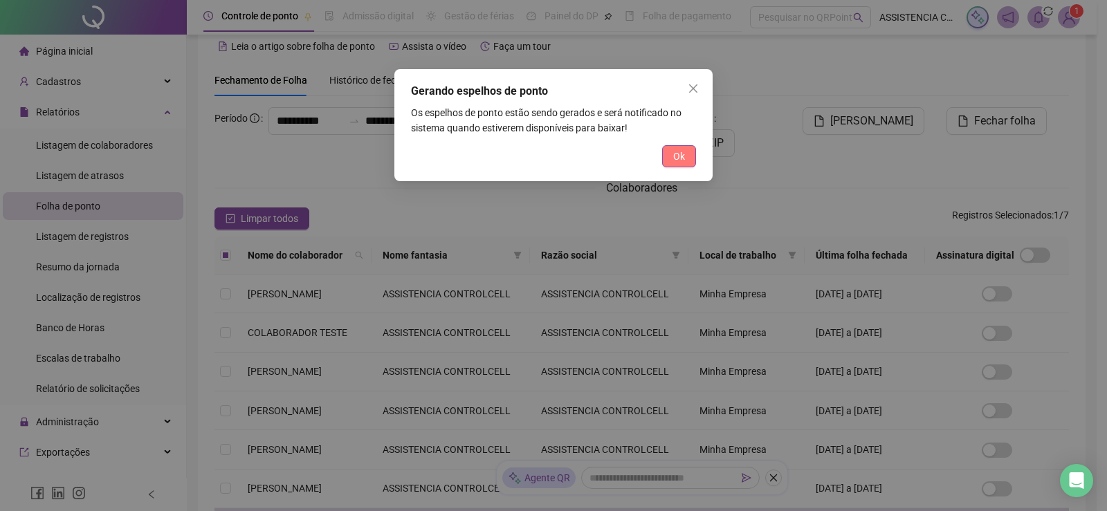
click at [675, 154] on span "Ok" at bounding box center [679, 156] width 12 height 15
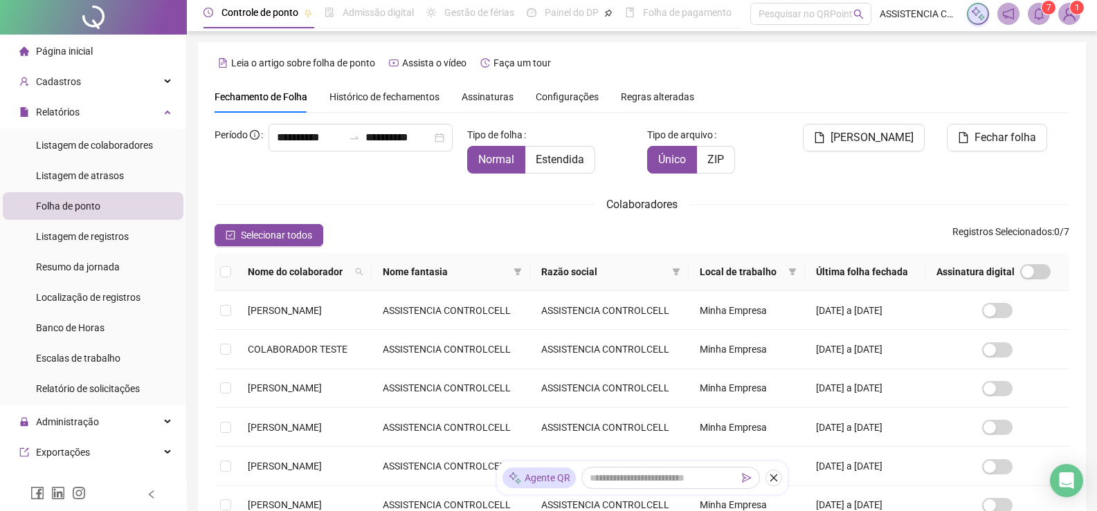
scroll to position [0, 0]
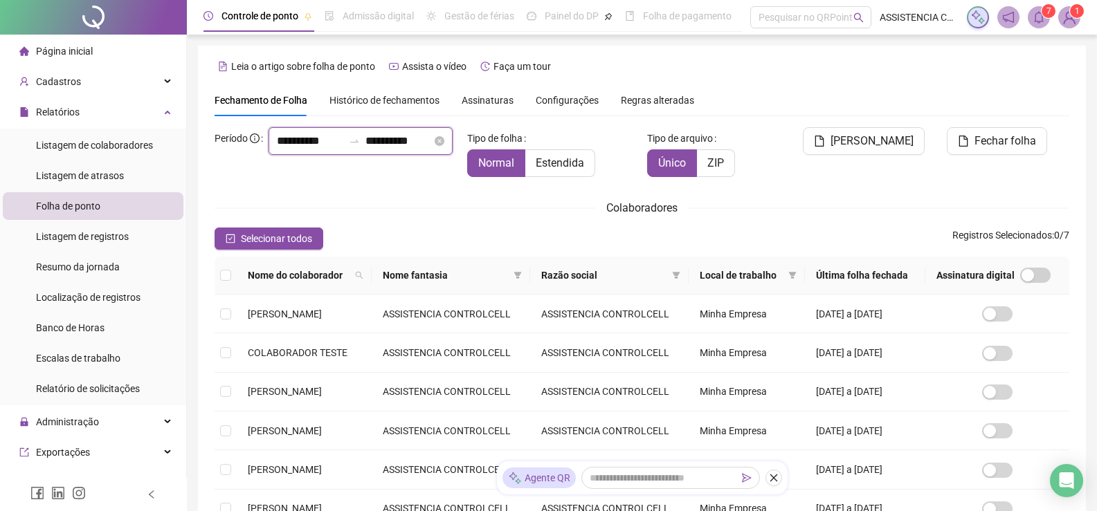
click at [277, 149] on input "**********" at bounding box center [310, 141] width 66 height 17
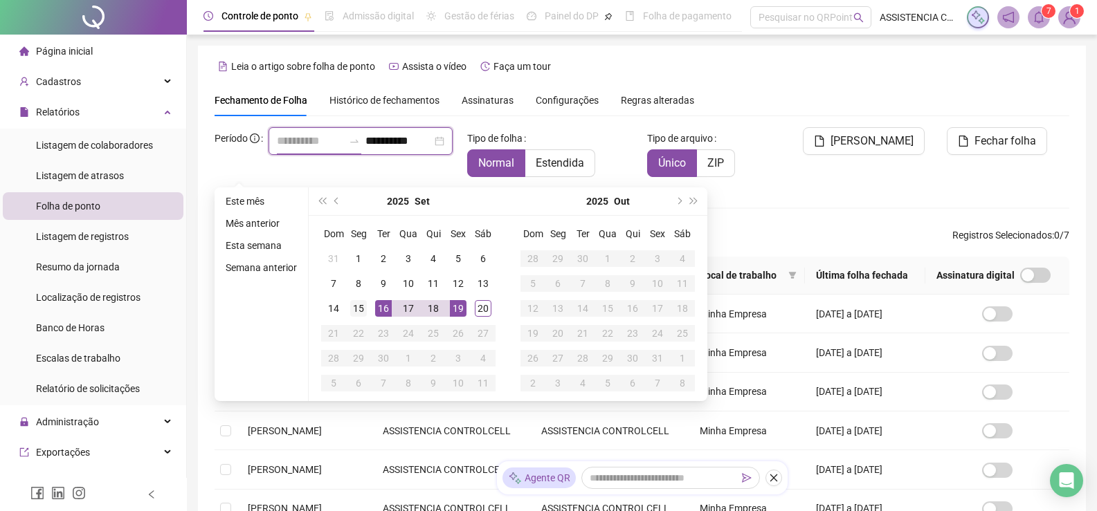
type input "**********"
click at [350, 309] on div "15" at bounding box center [358, 308] width 17 height 17
type input "**********"
click at [460, 307] on div "19" at bounding box center [458, 308] width 17 height 17
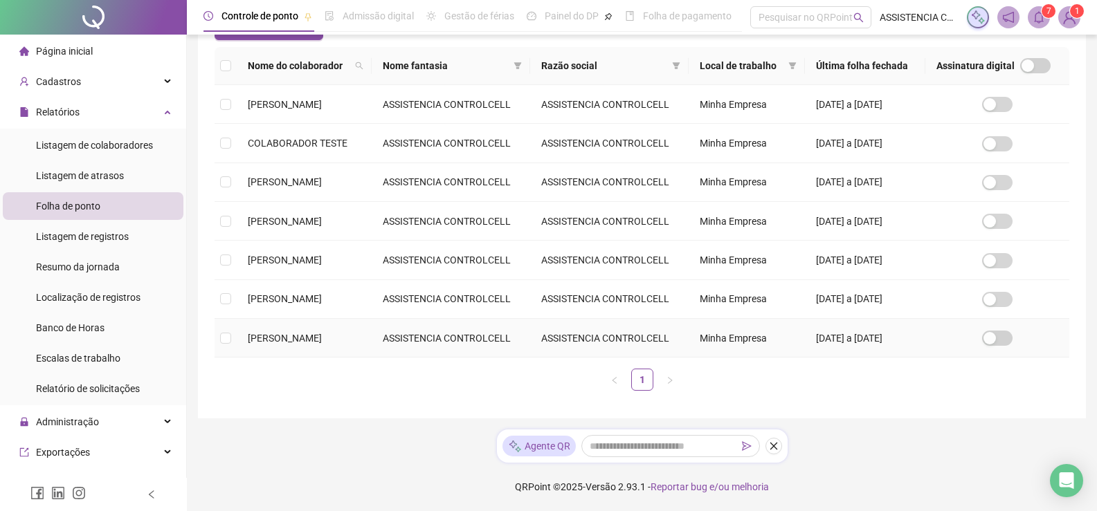
click at [307, 325] on td "[PERSON_NAME]" at bounding box center [304, 338] width 135 height 39
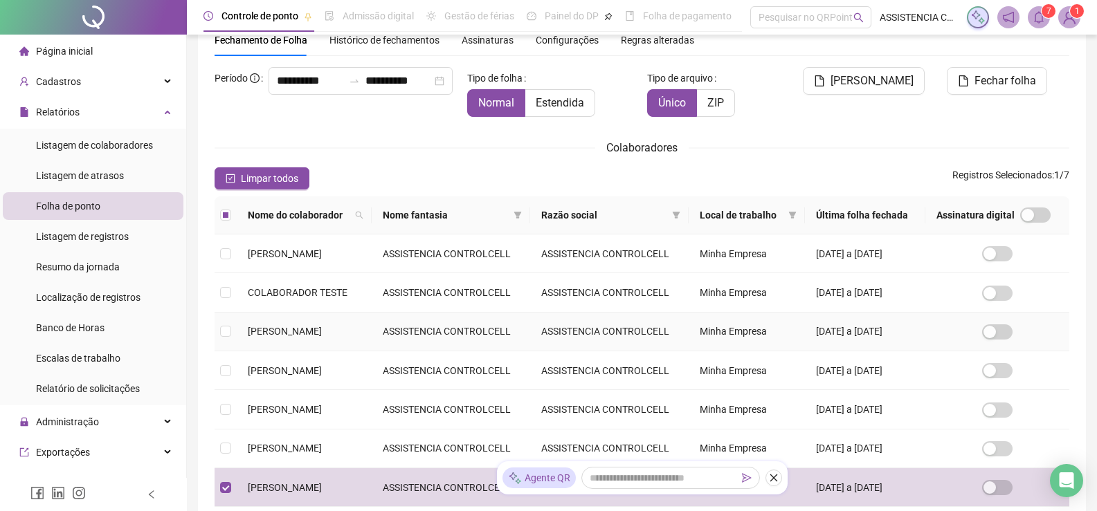
scroll to position [3, 0]
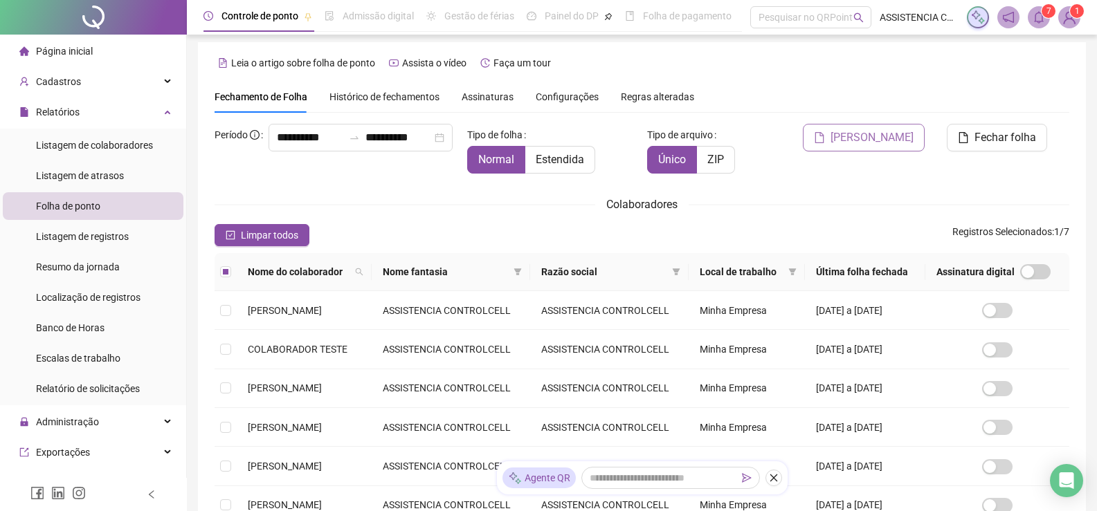
click at [851, 138] on span "[PERSON_NAME]" at bounding box center [871, 137] width 83 height 17
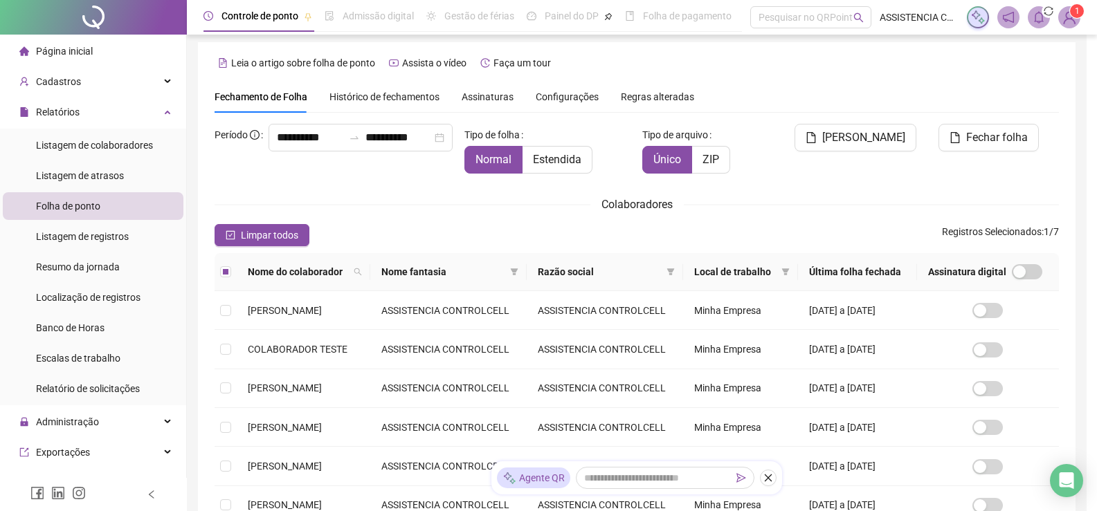
scroll to position [20, 0]
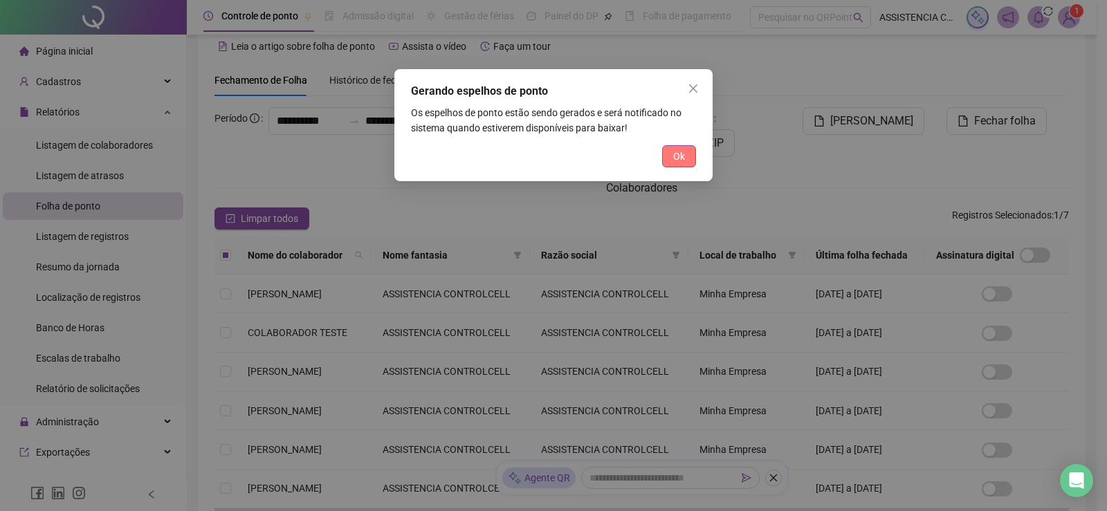
click at [679, 158] on span "Ok" at bounding box center [679, 156] width 12 height 15
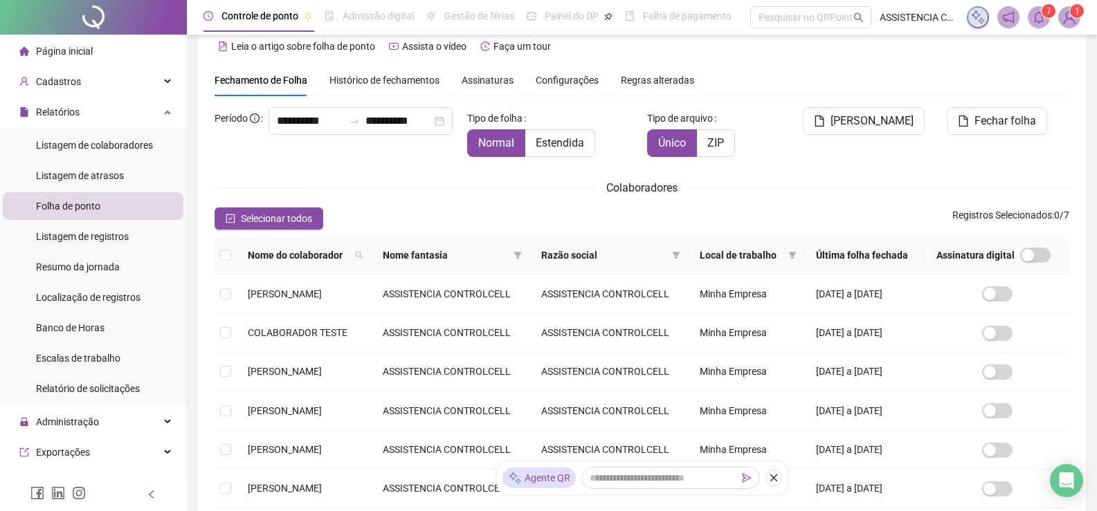
click at [1037, 14] on icon "bell" at bounding box center [1039, 17] width 10 height 12
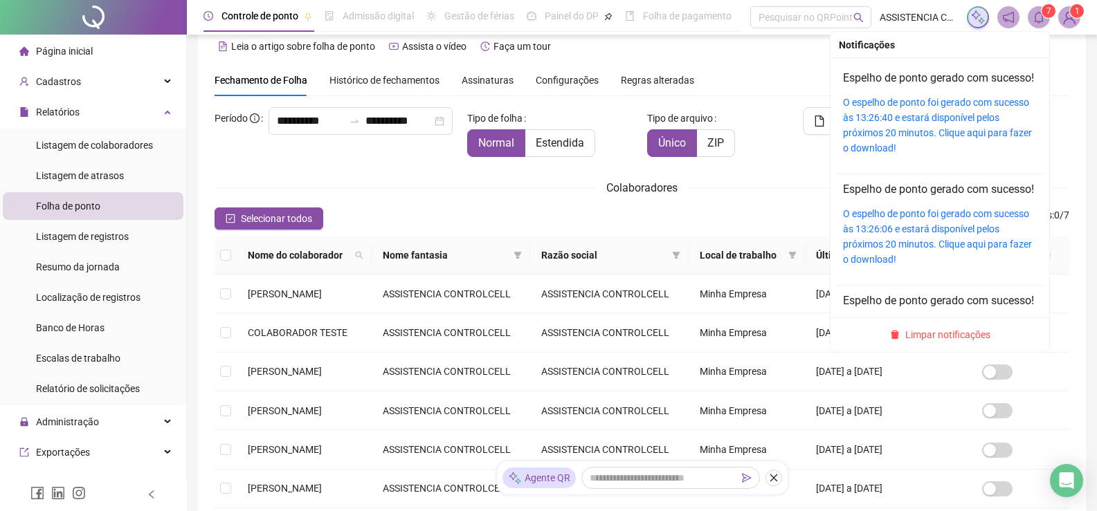
click at [951, 87] on h4 "Espelho de ponto gerado com sucesso!" at bounding box center [940, 78] width 194 height 17
click at [941, 75] on link "Espelho de ponto gerado com sucesso!" at bounding box center [938, 77] width 191 height 13
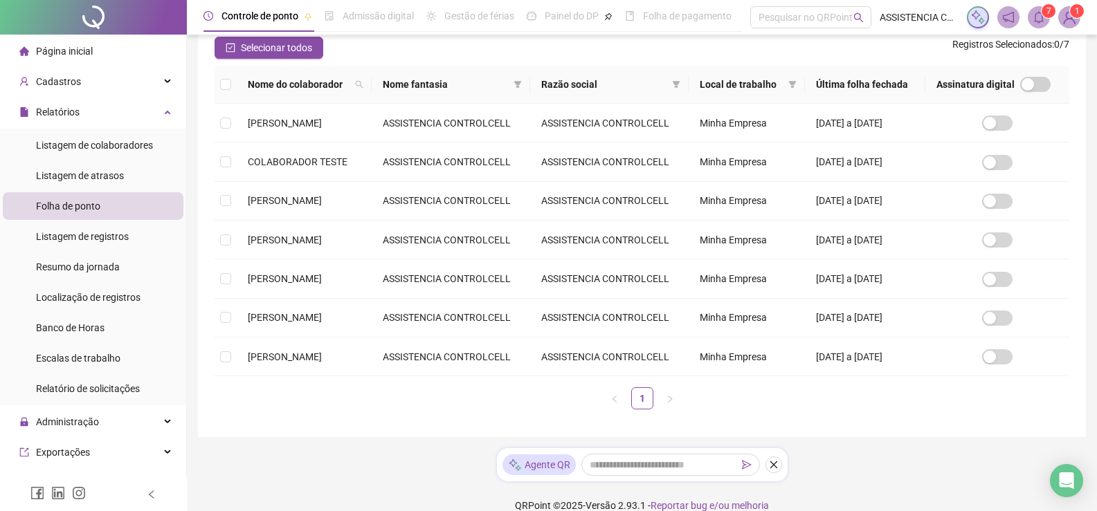
scroll to position [211, 0]
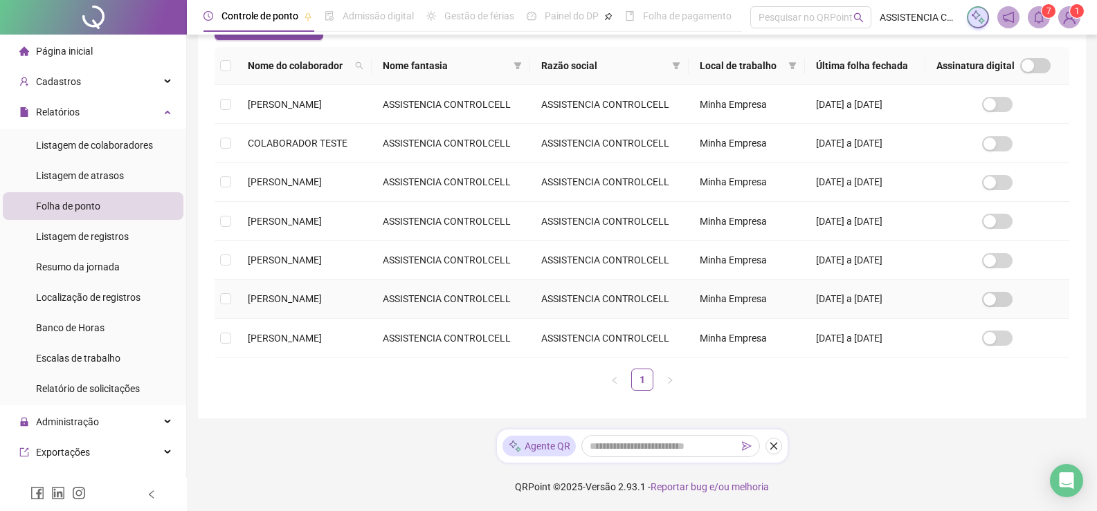
click at [292, 296] on span "[PERSON_NAME]" at bounding box center [285, 298] width 74 height 11
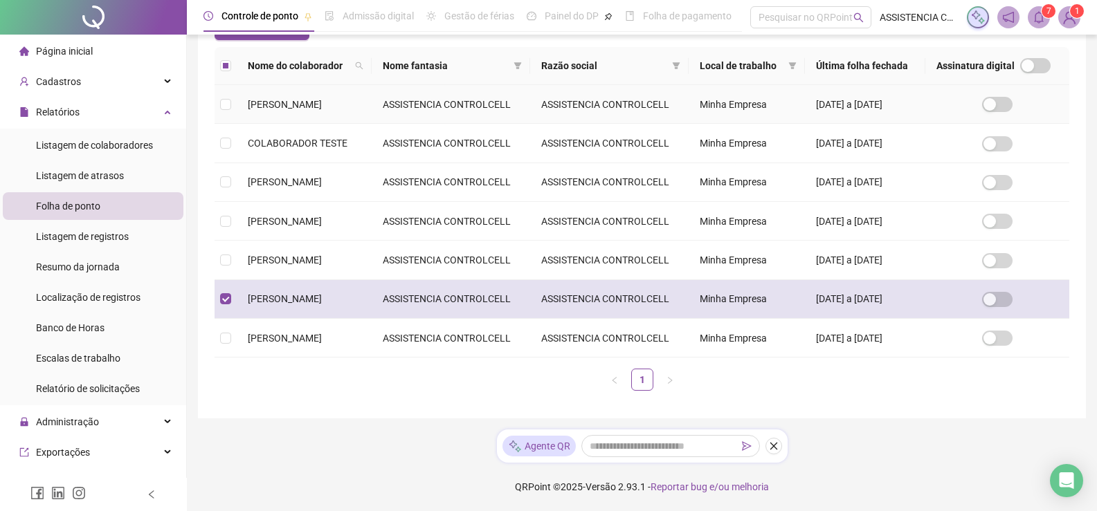
scroll to position [20, 0]
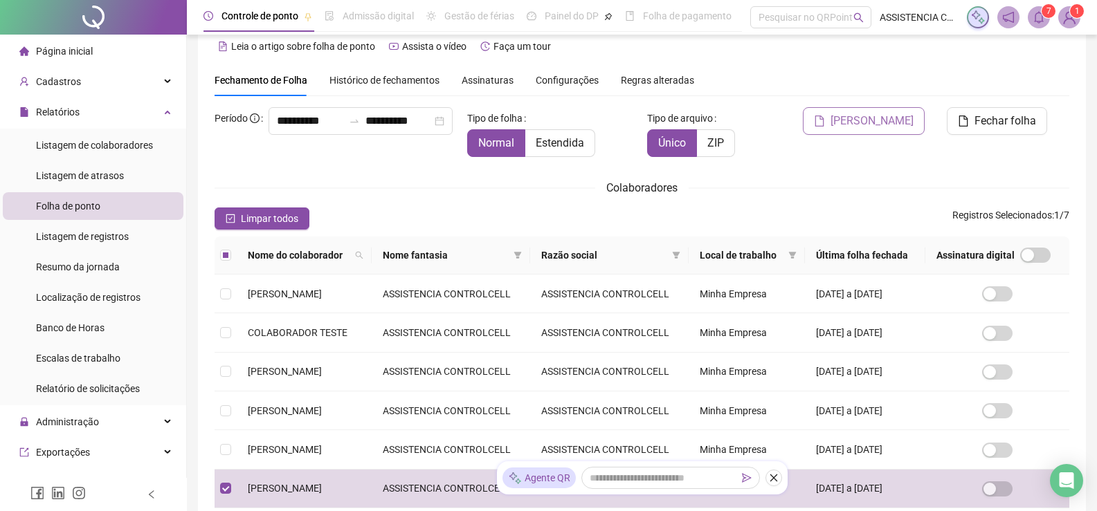
click at [855, 122] on span "[PERSON_NAME]" at bounding box center [871, 121] width 83 height 17
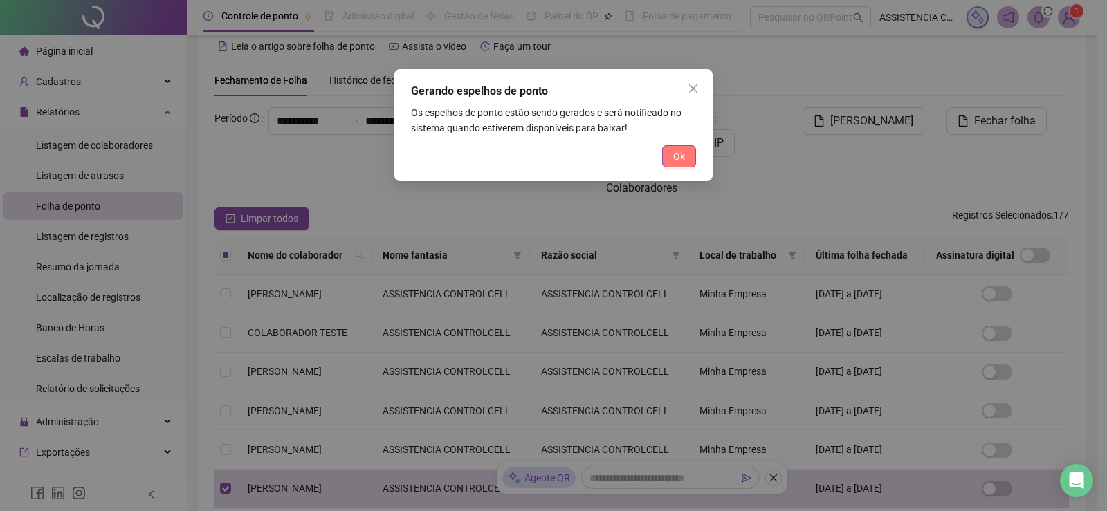
click at [682, 160] on span "Ok" at bounding box center [679, 156] width 12 height 15
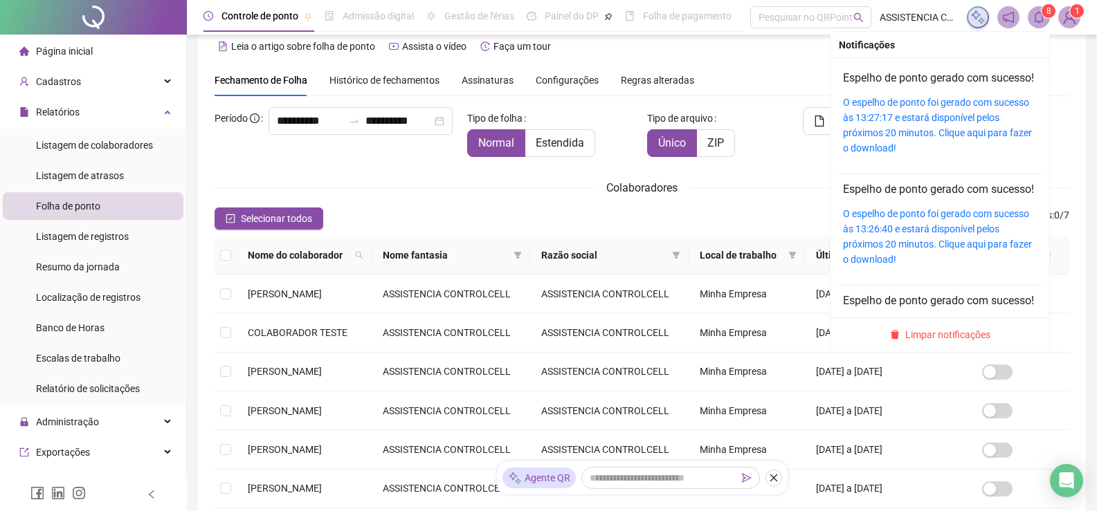
click at [1042, 15] on sup "8" at bounding box center [1049, 11] width 14 height 14
click at [956, 75] on link "Espelho de ponto gerado com sucesso!" at bounding box center [938, 77] width 191 height 13
